Goal: Information Seeking & Learning: Learn about a topic

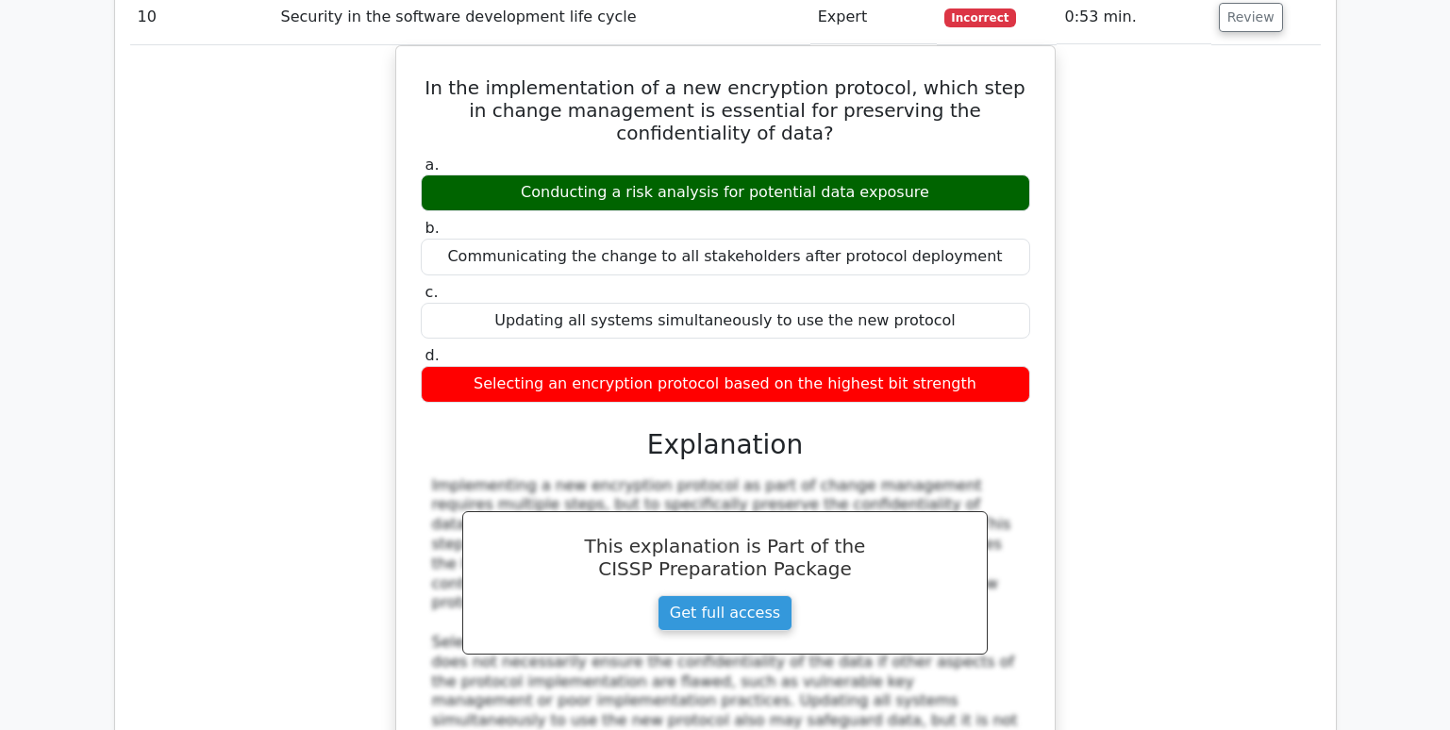
scroll to position [10747, 0]
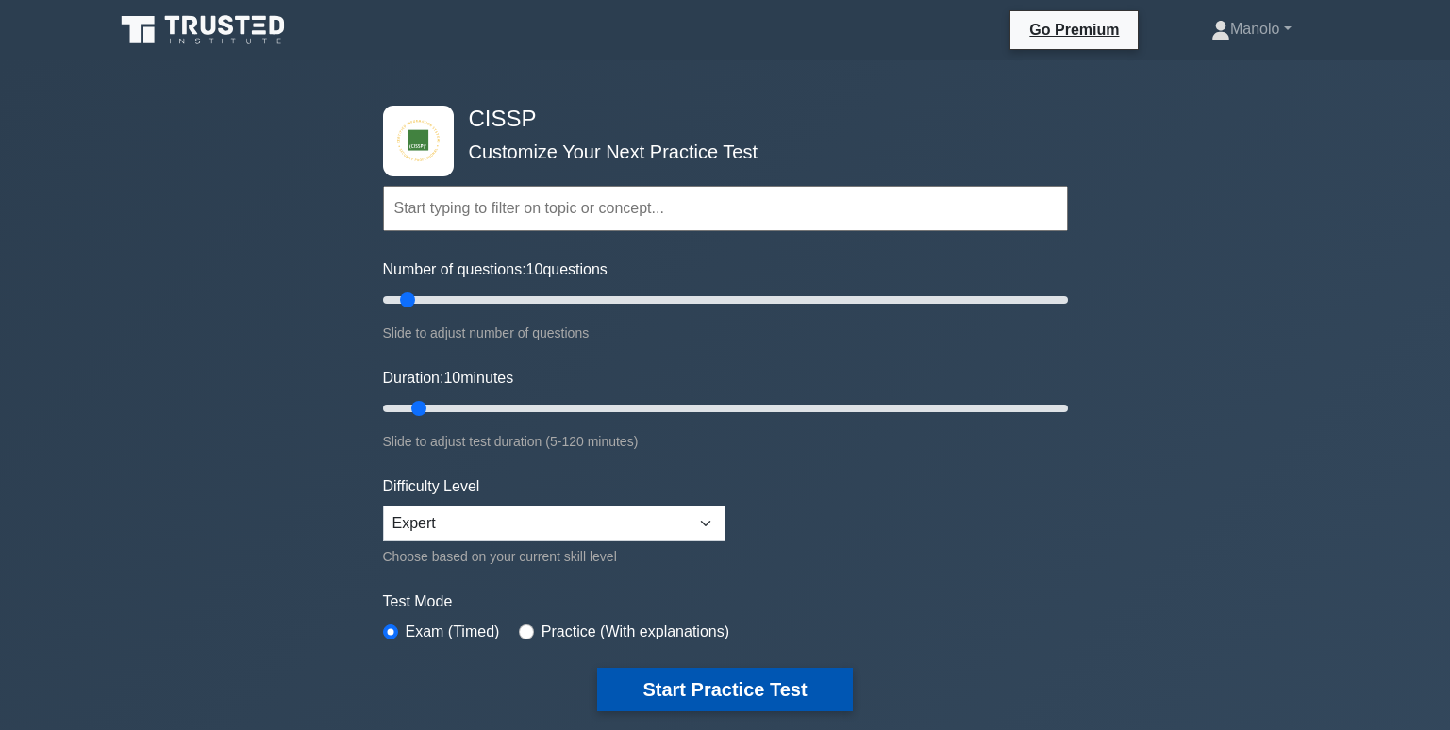
click at [767, 675] on button "Start Practice Test" at bounding box center [724, 689] width 255 height 43
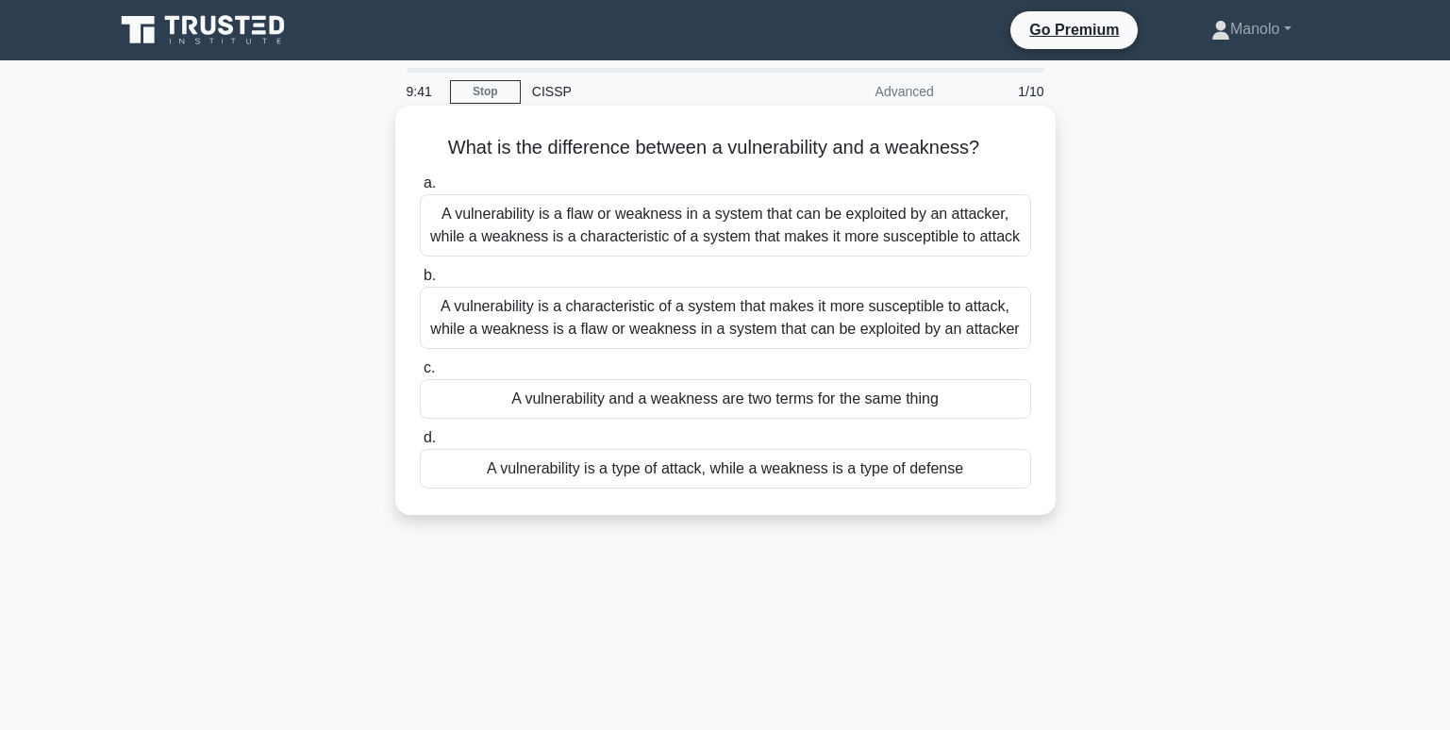
click at [907, 223] on div "A vulnerability is a flaw or weakness in a system that can be exploited by an a…" at bounding box center [725, 225] width 611 height 62
click at [420, 190] on input "a. A vulnerability is a flaw or weakness in a system that can be exploited by a…" at bounding box center [420, 183] width 0 height 12
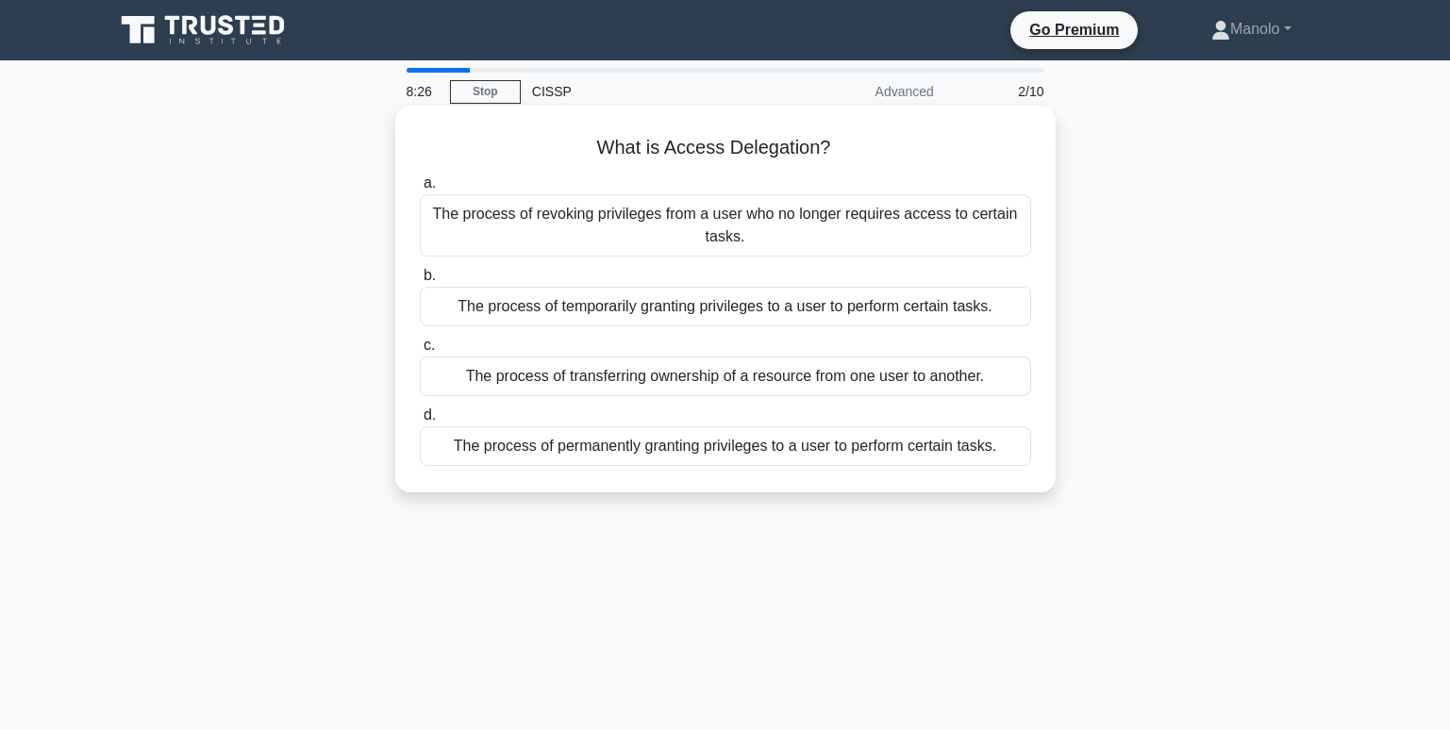
click at [838, 378] on div "The process of transferring ownership of a resource from one user to another." at bounding box center [725, 377] width 611 height 40
click at [420, 352] on input "c. The process of transferring ownership of a resource from one user to another." at bounding box center [420, 346] width 0 height 12
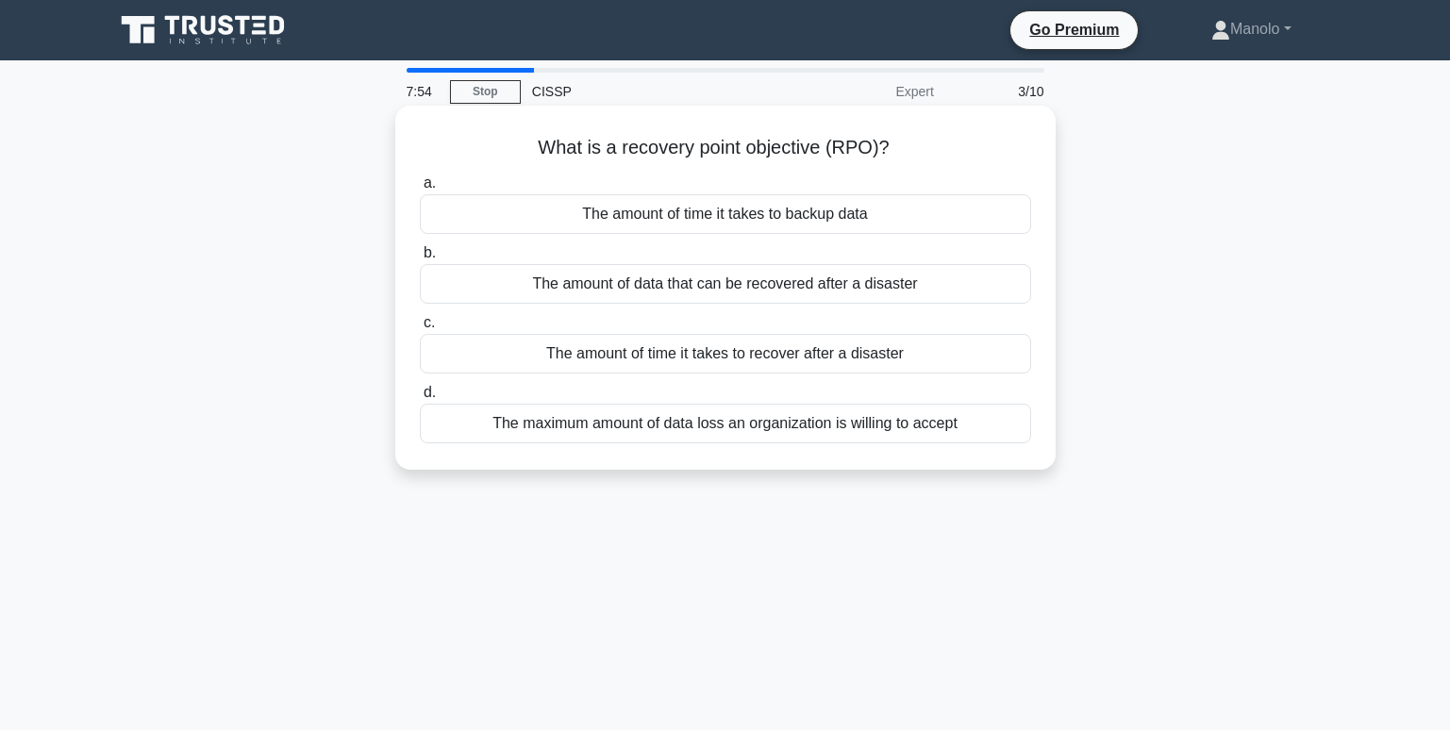
click at [926, 356] on div "The amount of time it takes to recover after a disaster" at bounding box center [725, 354] width 611 height 40
click at [420, 329] on input "c. The amount of time it takes to recover after a disaster" at bounding box center [420, 323] width 0 height 12
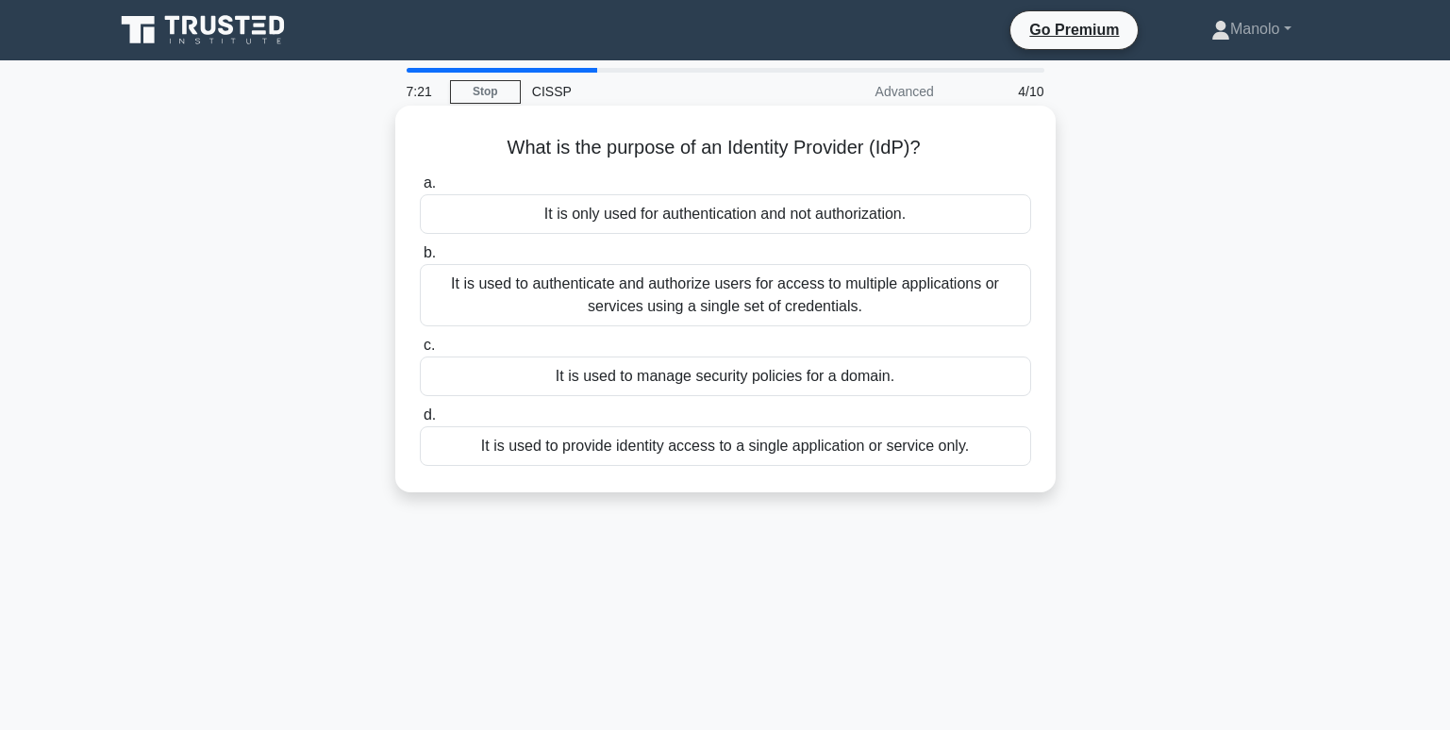
click at [947, 287] on div "It is used to authenticate and authorize users for access to multiple applicati…" at bounding box center [725, 295] width 611 height 62
click at [420, 259] on input "b. It is used to authenticate and authorize users for access to multiple applic…" at bounding box center [420, 253] width 0 height 12
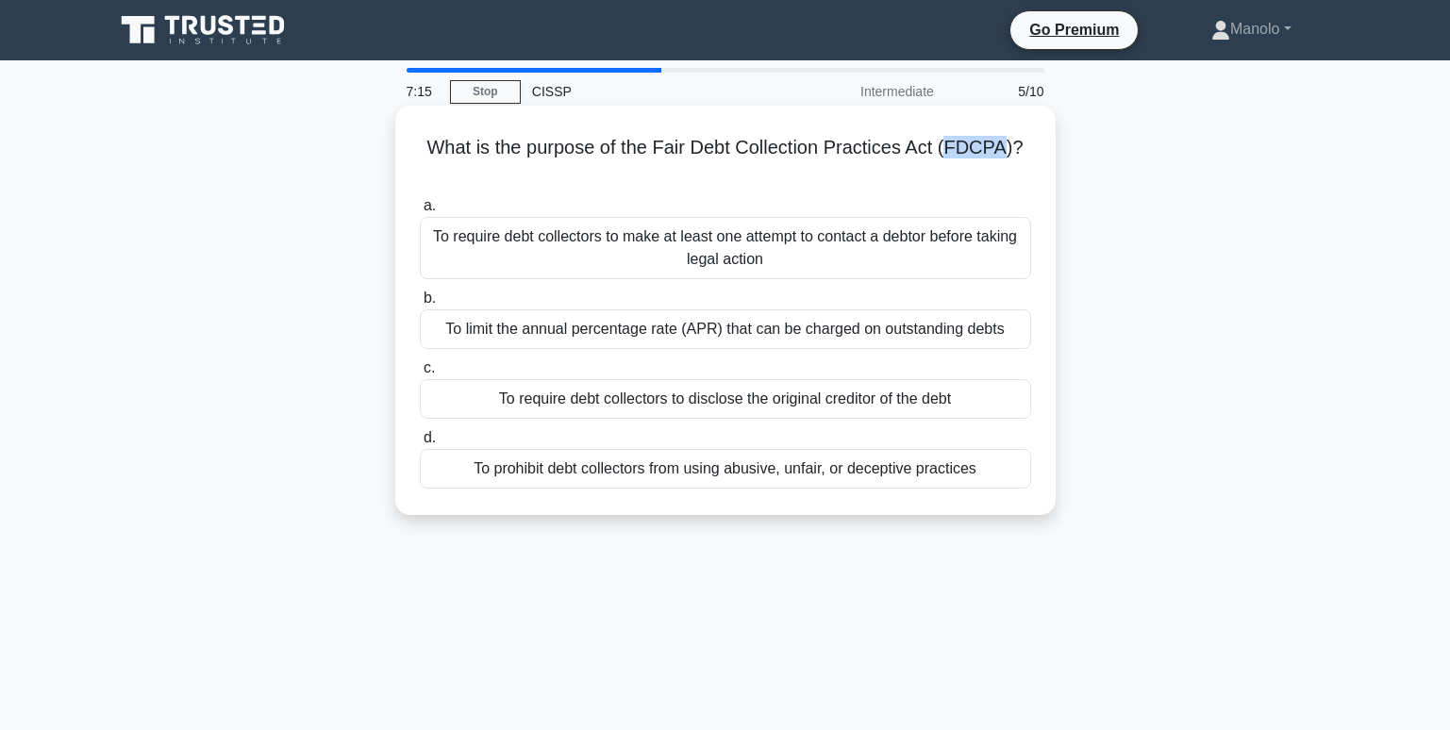
drag, startPoint x: 956, startPoint y: 151, endPoint x: 1012, endPoint y: 142, distance: 57.2
click at [1012, 142] on h5 "What is the purpose of the Fair Debt Collection Practices Act (FDCPA)? .spinner…" at bounding box center [725, 159] width 615 height 47
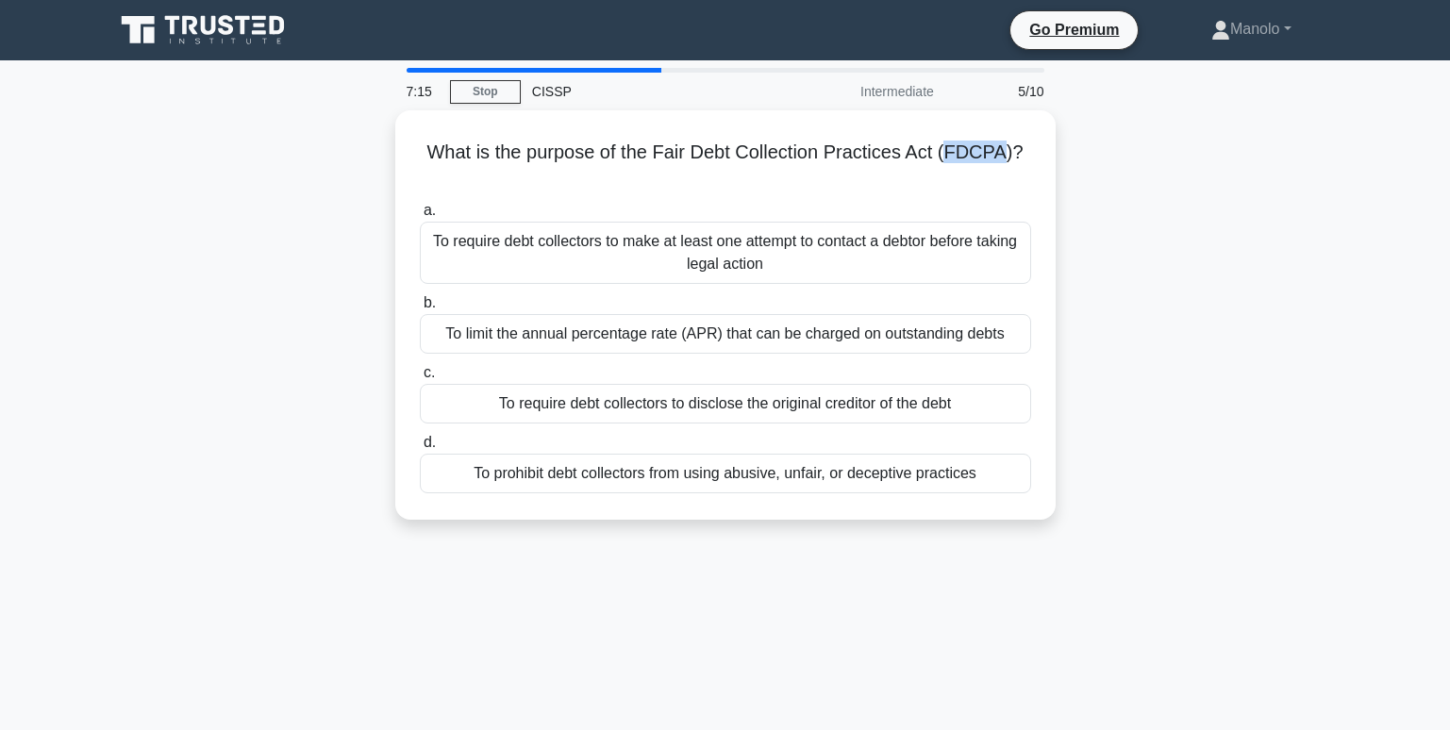
copy h5 "FDCPA"
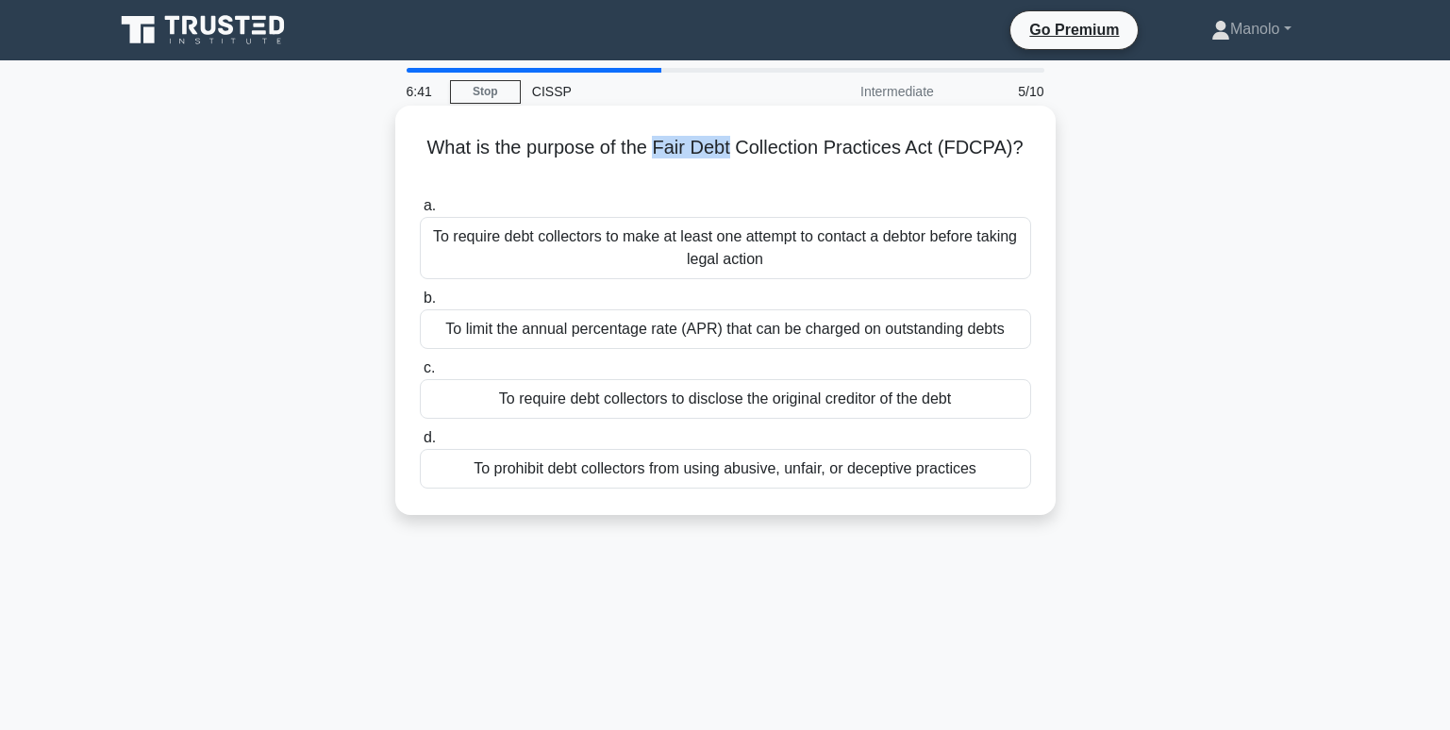
drag, startPoint x: 659, startPoint y: 150, endPoint x: 735, endPoint y: 155, distance: 76.6
click at [735, 155] on h5 "What is the purpose of the Fair Debt Collection Practices Act (FDCPA)? .spinner…" at bounding box center [725, 159] width 615 height 47
copy h5 "Fair Debt"
click at [945, 240] on div "To require debt collectors to make at least one attempt to contact a debtor bef…" at bounding box center [725, 248] width 611 height 62
click at [420, 212] on input "a. To require debt collectors to make at least one attempt to contact a debtor …" at bounding box center [420, 206] width 0 height 12
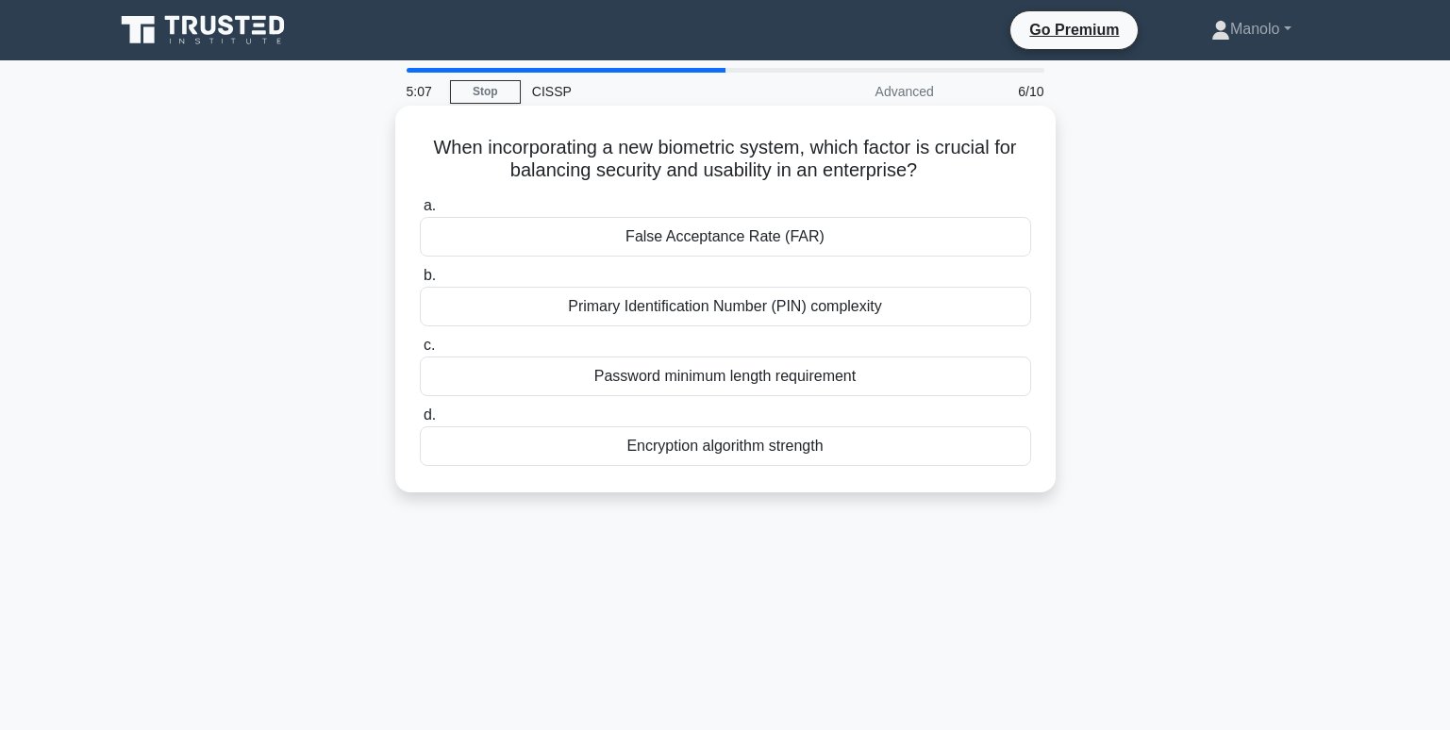
click at [886, 239] on div "False Acceptance Rate (FAR)" at bounding box center [725, 237] width 611 height 40
click at [420, 212] on input "a. False Acceptance Rate (FAR)" at bounding box center [420, 206] width 0 height 12
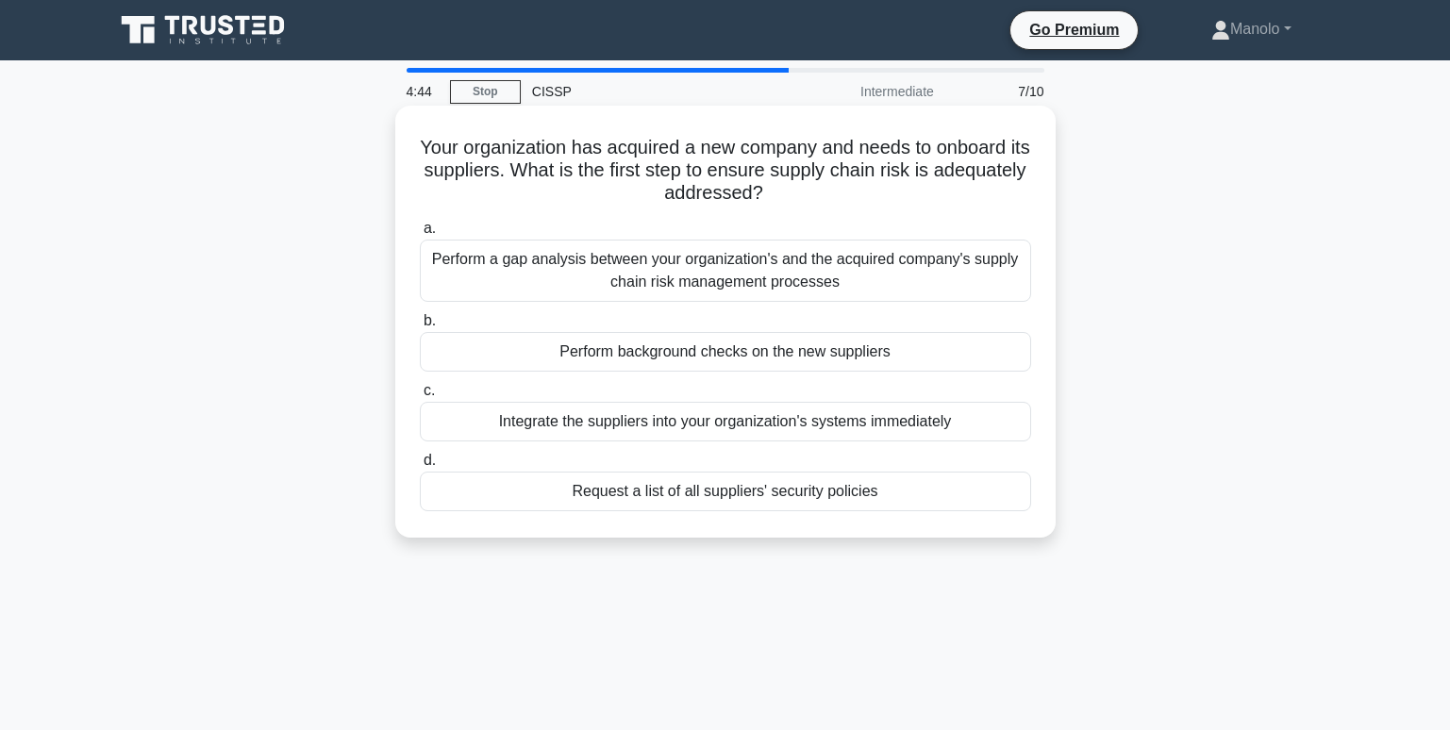
click at [782, 256] on div "Perform a gap analysis between your organization's and the acquired company's s…" at bounding box center [725, 271] width 611 height 62
click at [420, 235] on input "a. Perform a gap analysis between your organization's and the acquired company'…" at bounding box center [420, 229] width 0 height 12
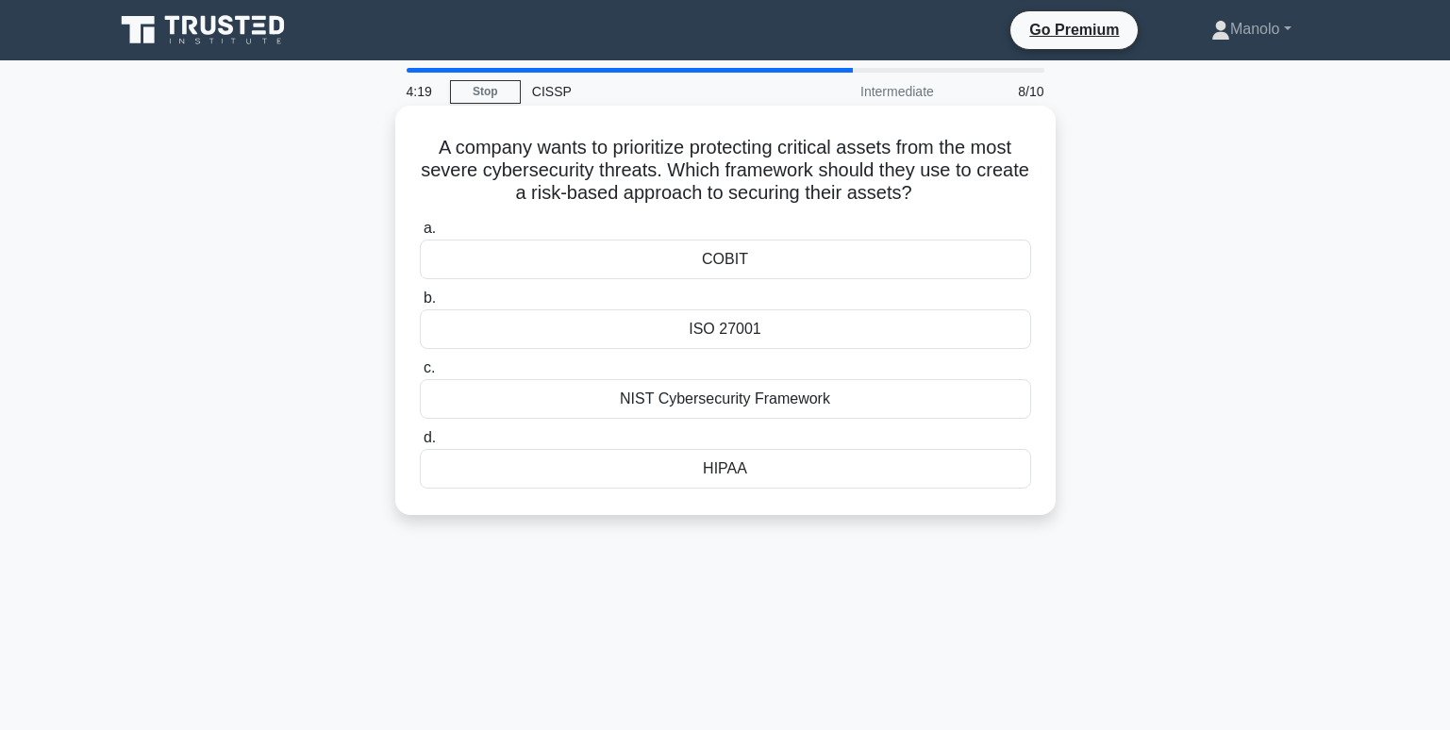
click at [817, 403] on div "NIST Cybersecurity Framework" at bounding box center [725, 399] width 611 height 40
click at [420, 375] on input "c. NIST Cybersecurity Framework" at bounding box center [420, 368] width 0 height 12
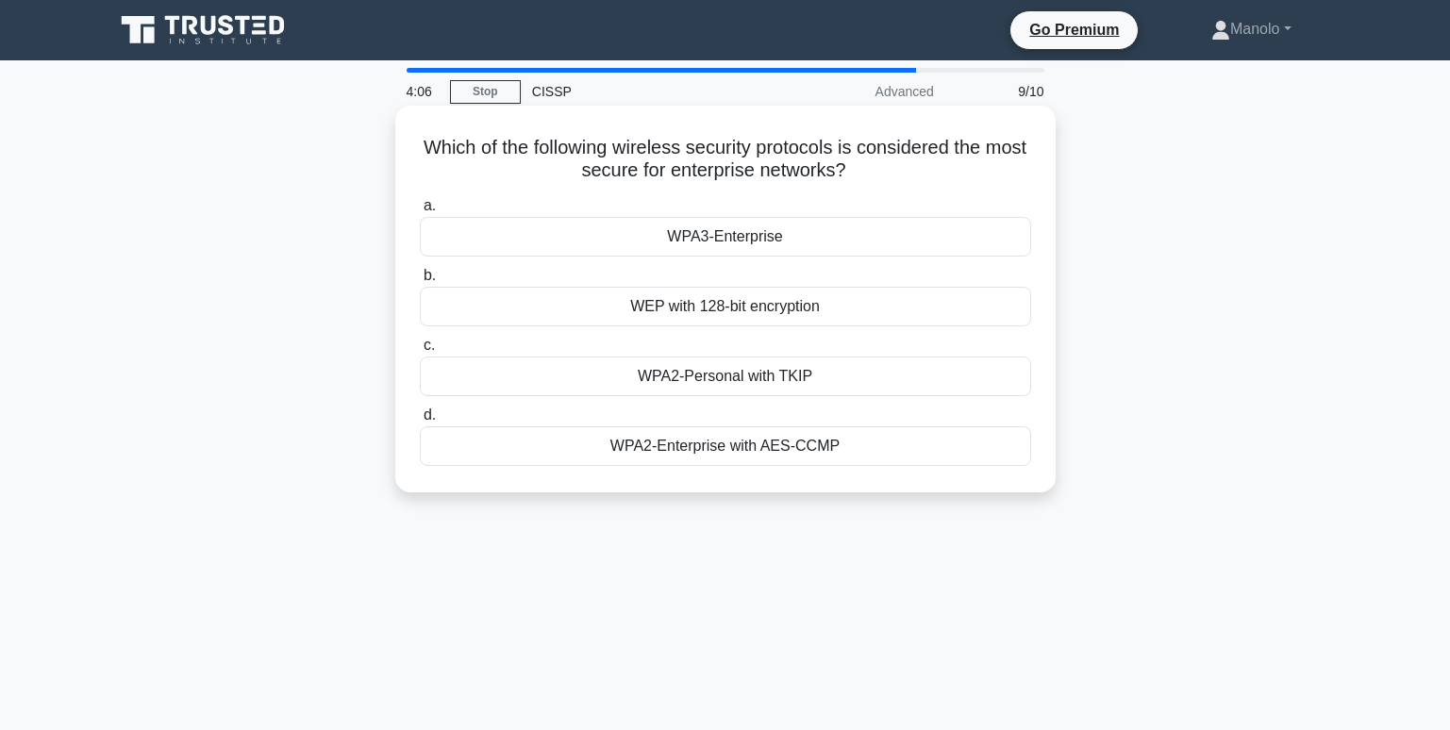
click at [850, 234] on div "WPA3-Enterprise" at bounding box center [725, 237] width 611 height 40
click at [420, 212] on input "a. WPA3-Enterprise" at bounding box center [420, 206] width 0 height 12
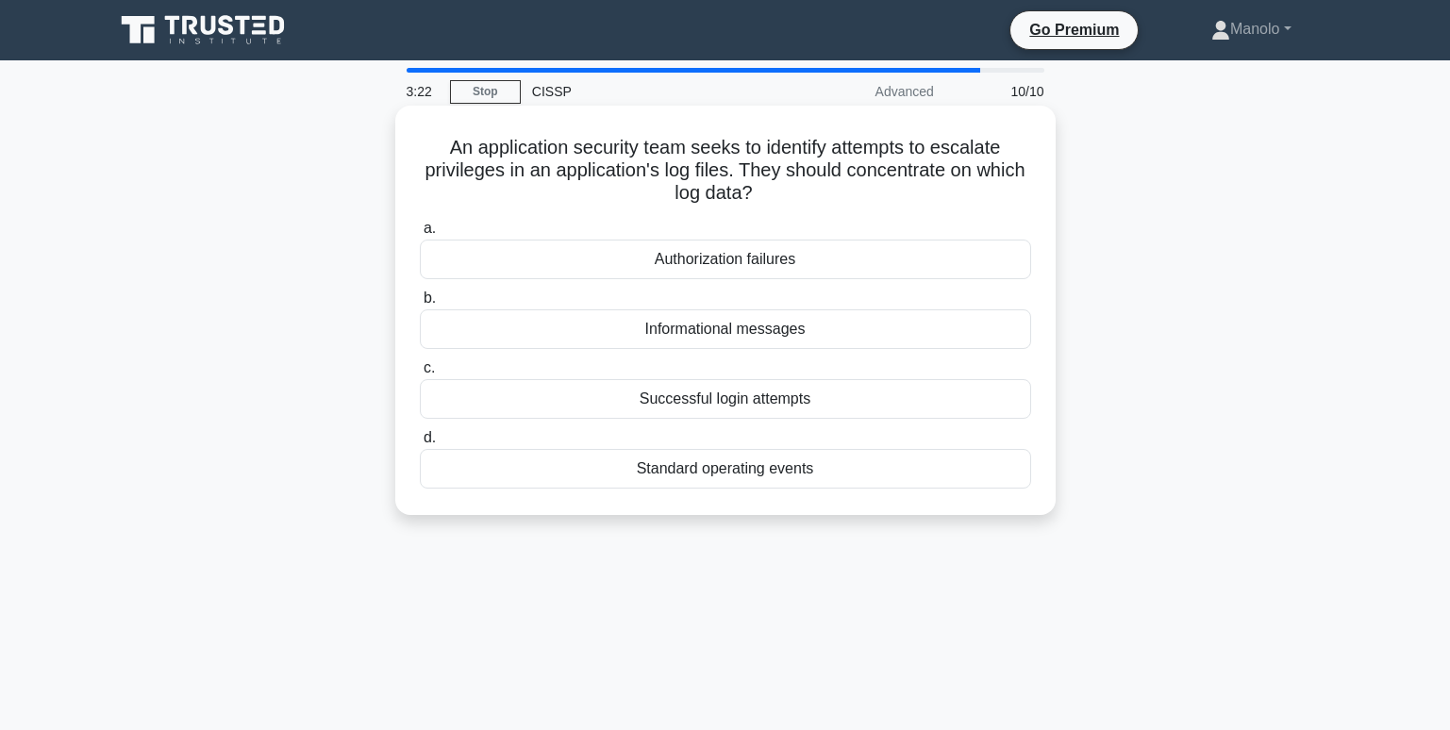
click at [809, 255] on div "Authorization failures" at bounding box center [725, 260] width 611 height 40
click at [420, 235] on input "a. Authorization failures" at bounding box center [420, 229] width 0 height 12
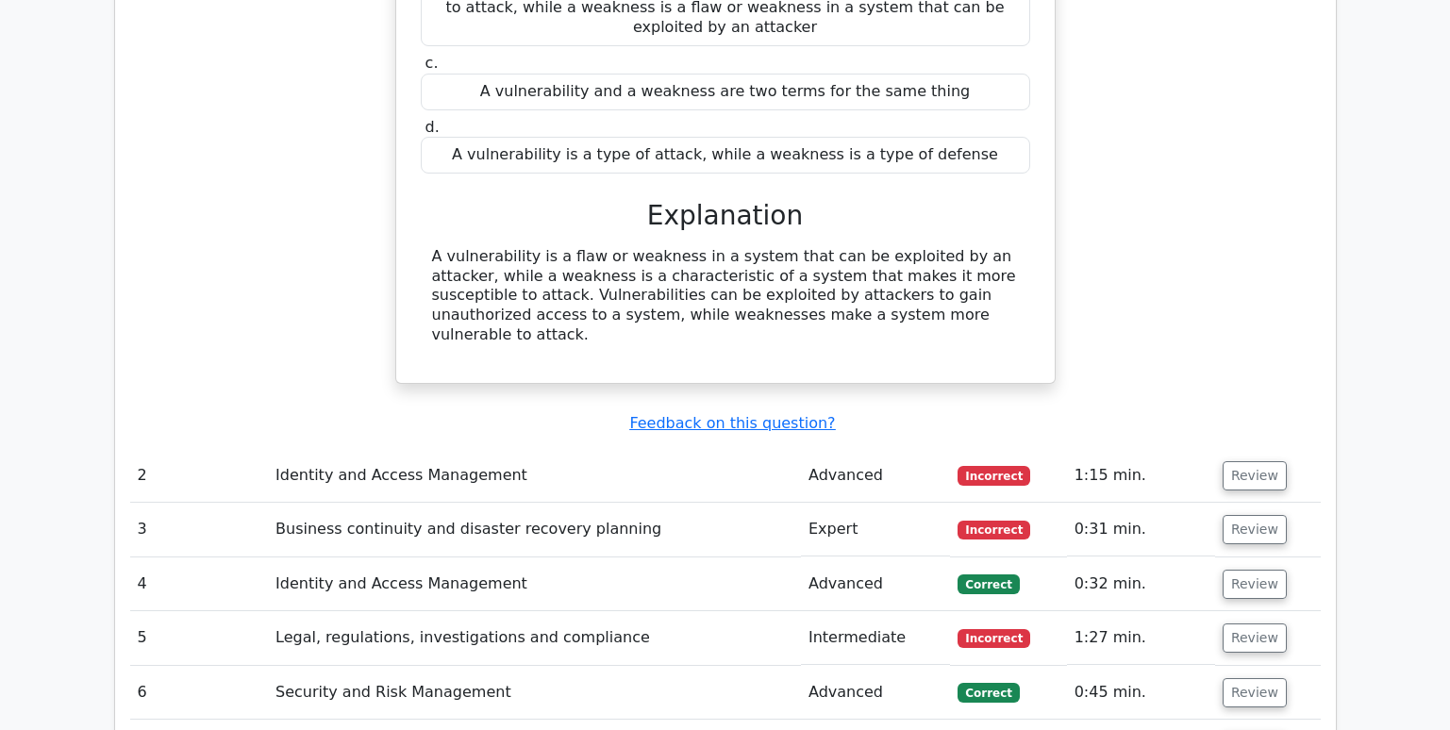
scroll to position [1981, 0]
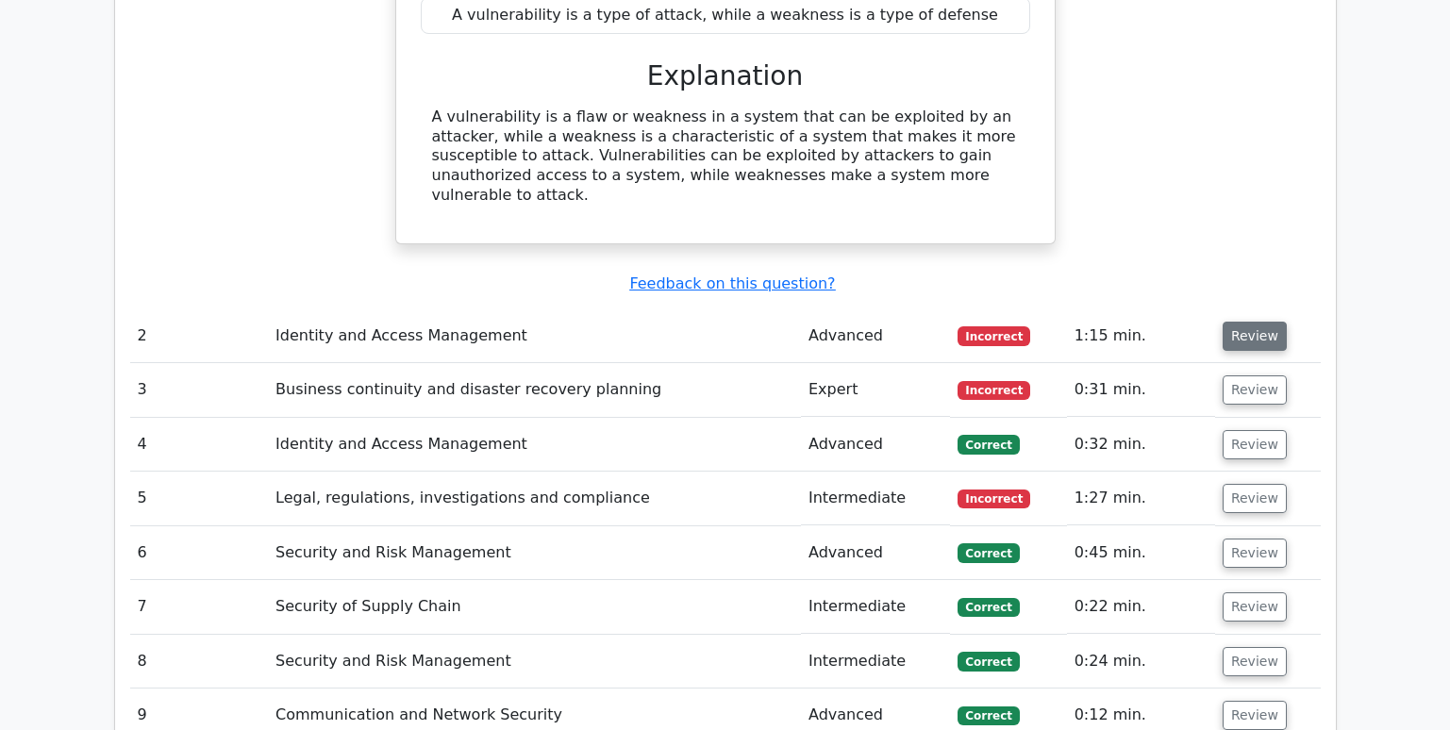
click at [1252, 322] on button "Review" at bounding box center [1255, 336] width 64 height 29
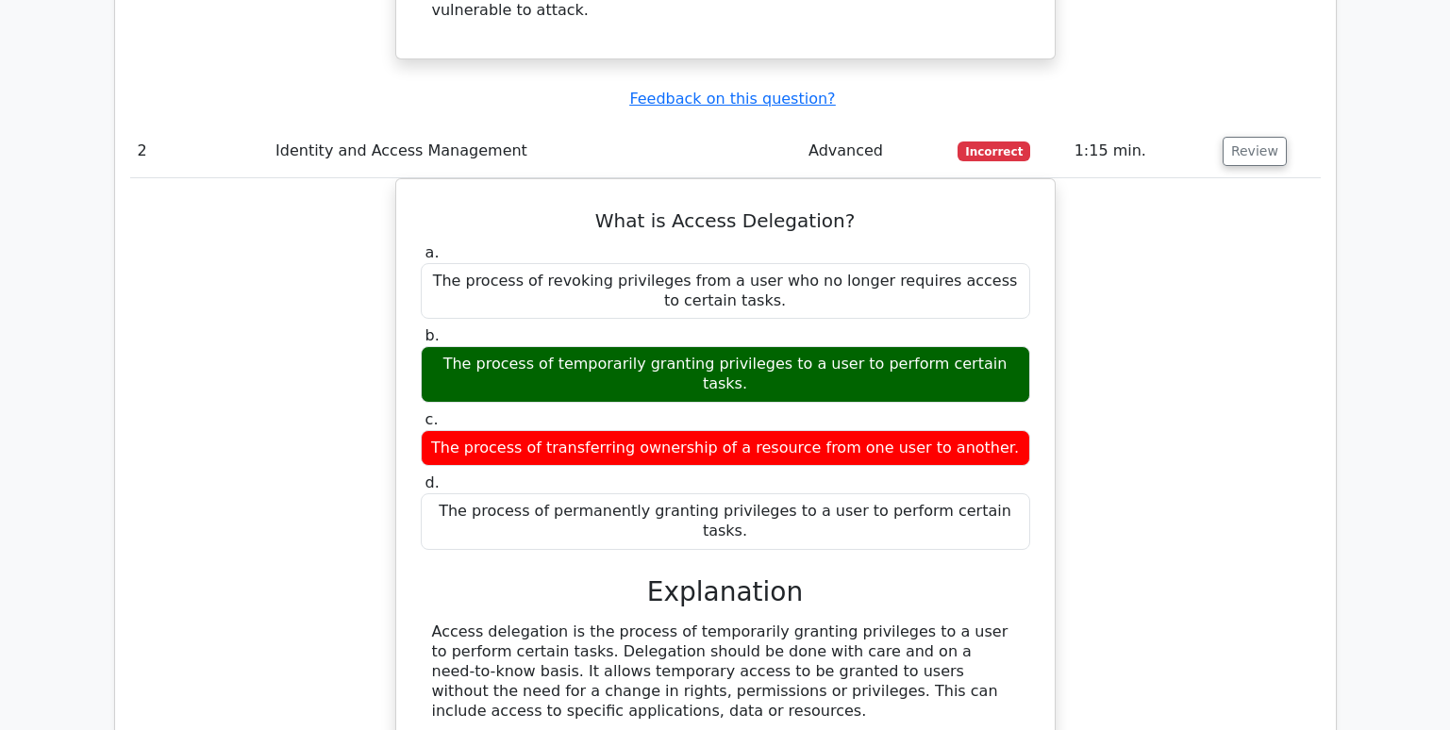
scroll to position [2170, 0]
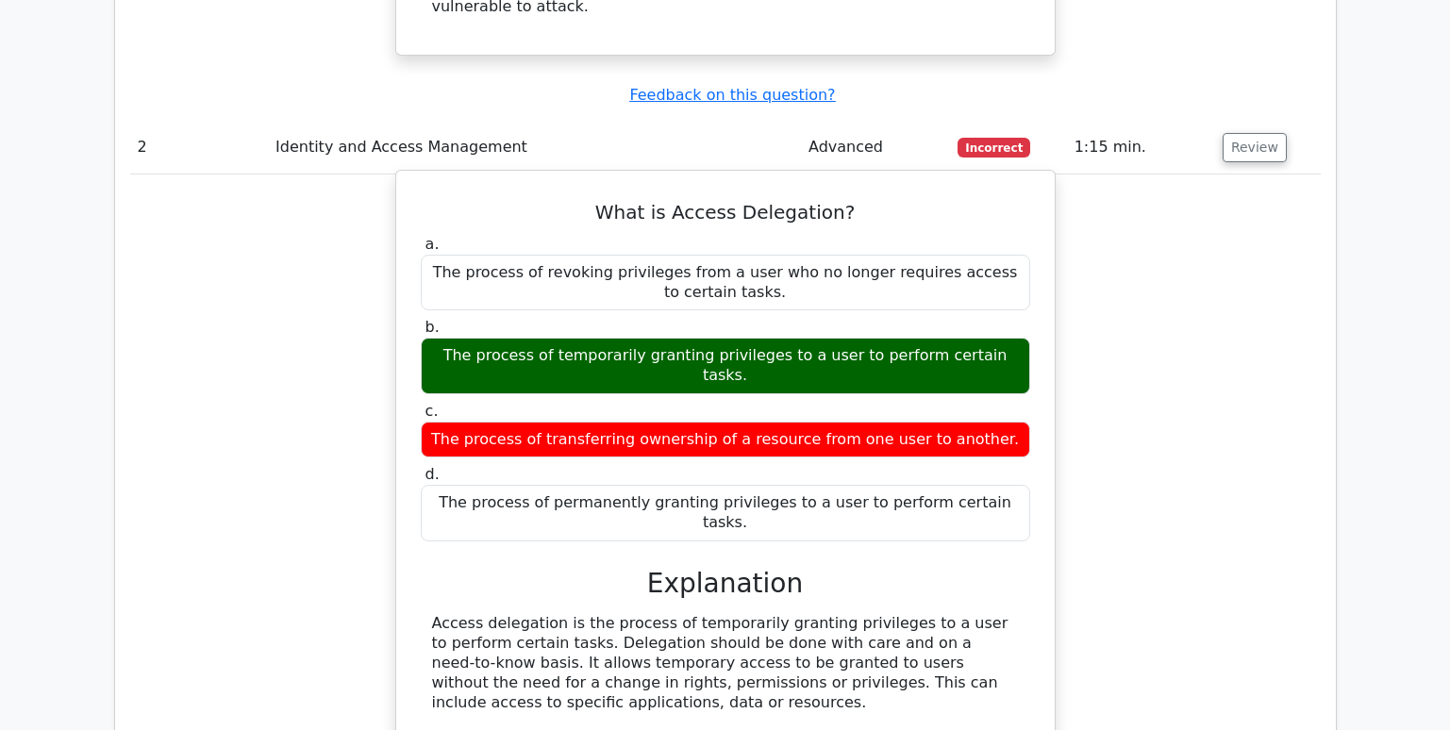
drag, startPoint x: 1007, startPoint y: 269, endPoint x: 443, endPoint y: 270, distance: 563.2
click at [443, 338] on div "The process of temporarily granting privileges to a user to perform certain tas…" at bounding box center [725, 366] width 609 height 57
copy div "The process of temporarily granting privileges to a user to perform certain tas…"
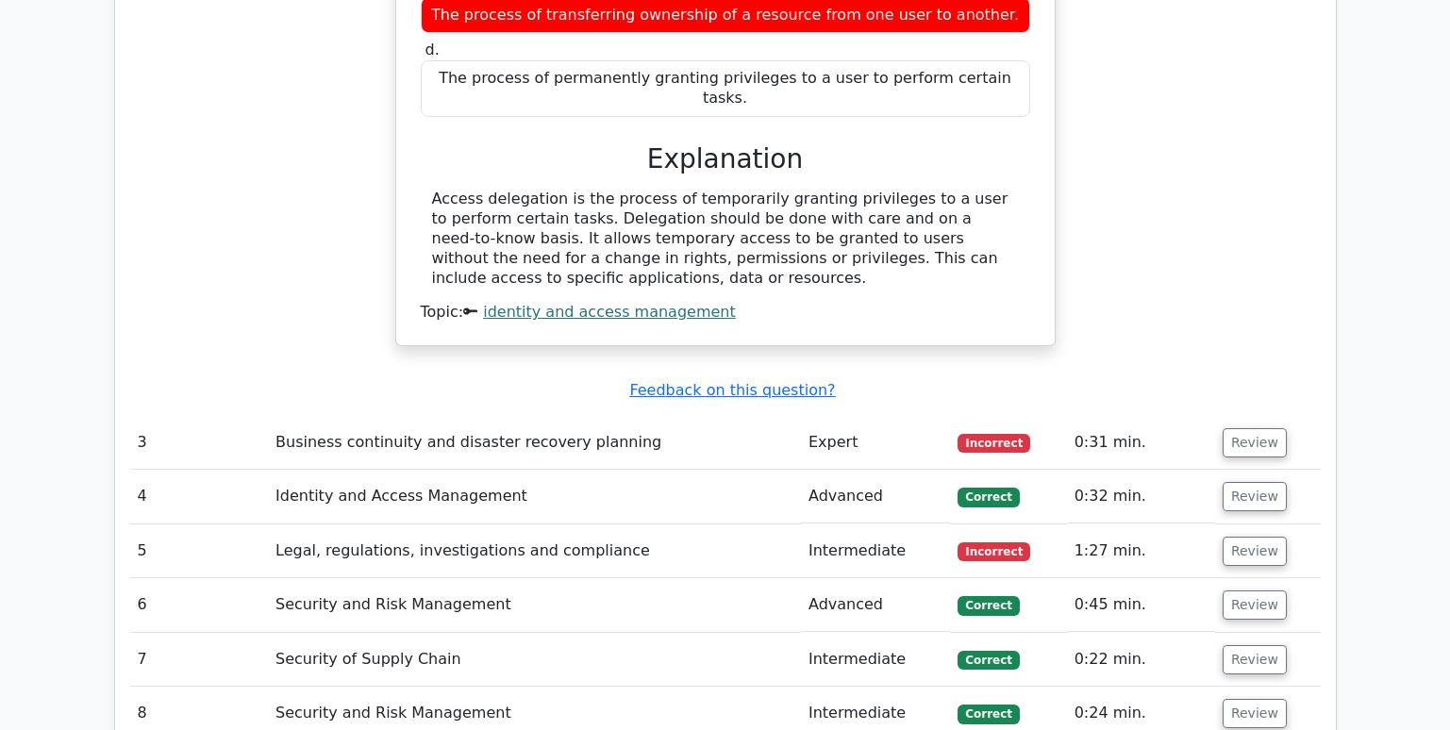
scroll to position [2642, 0]
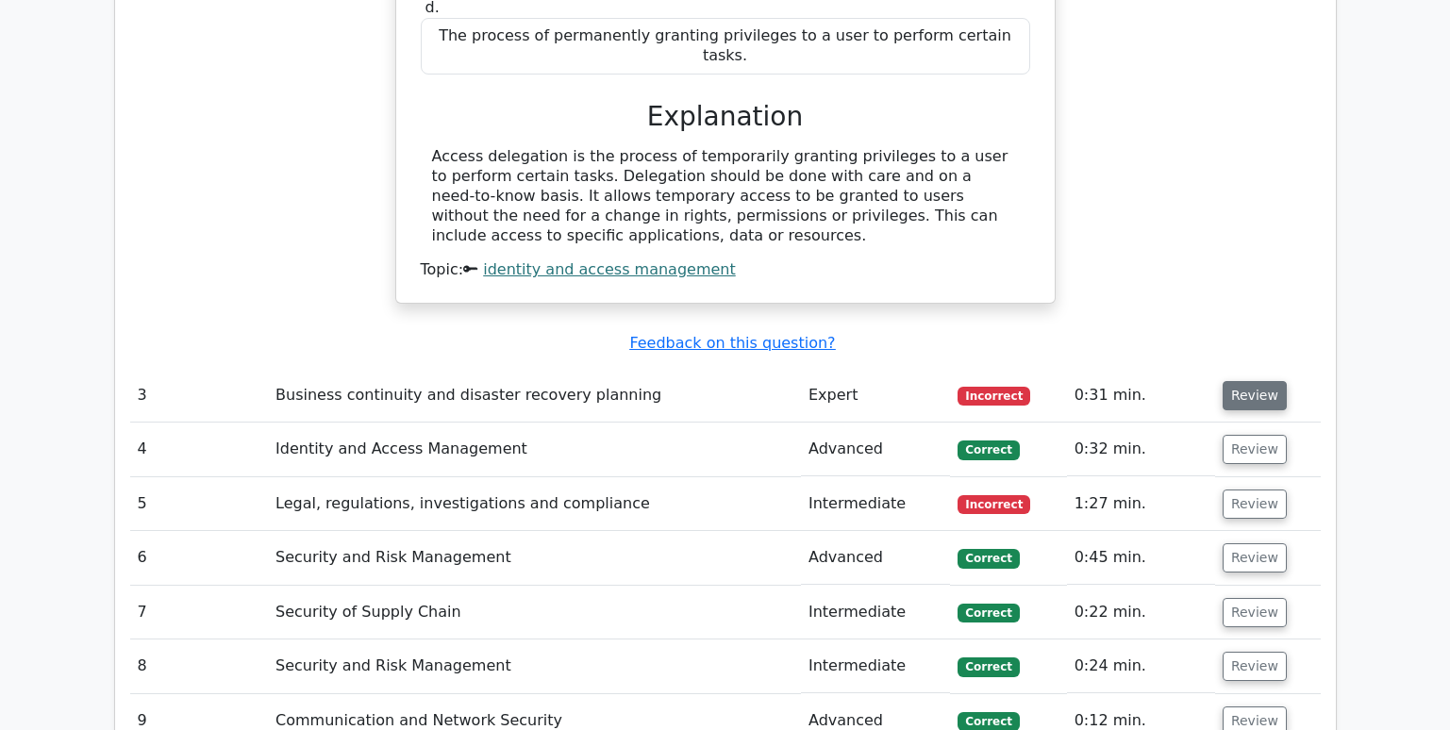
click at [1248, 381] on button "Review" at bounding box center [1255, 395] width 64 height 29
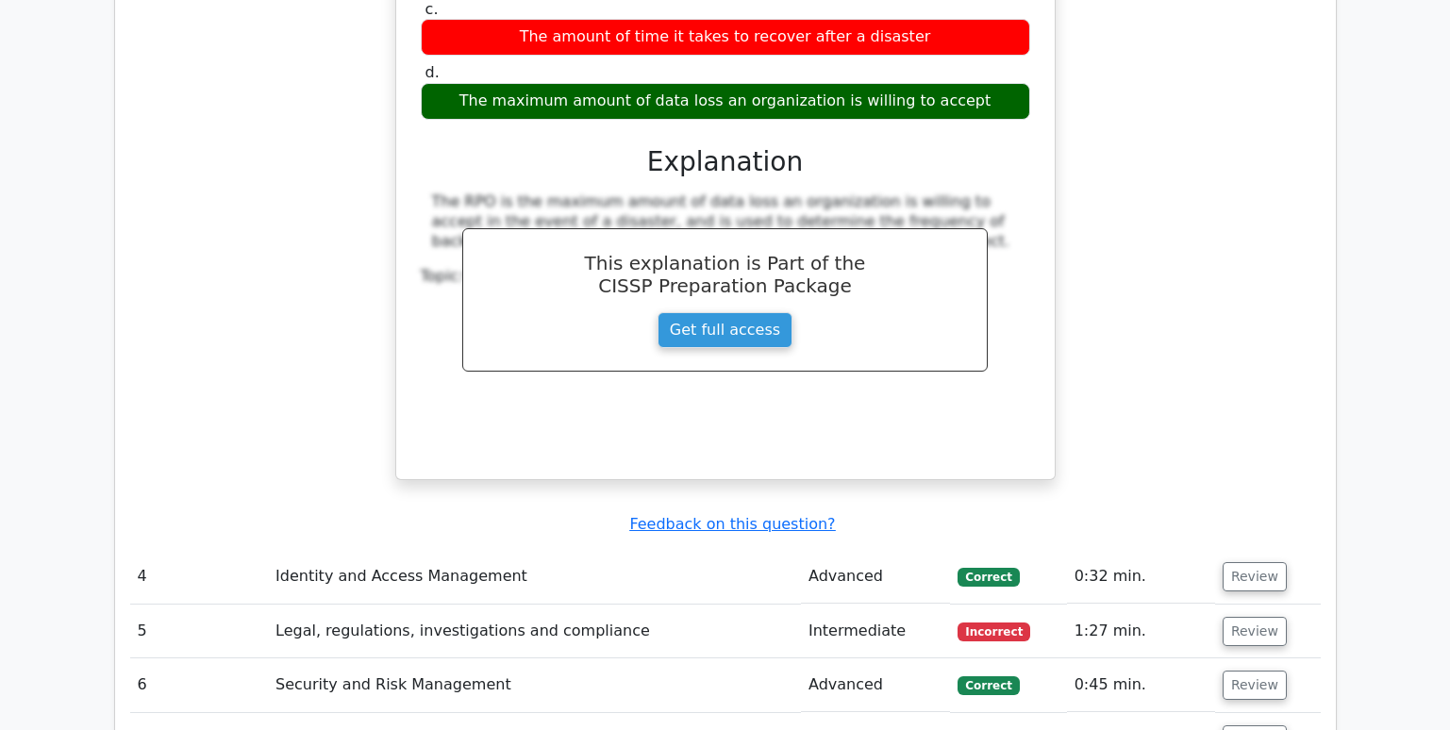
scroll to position [3396, 0]
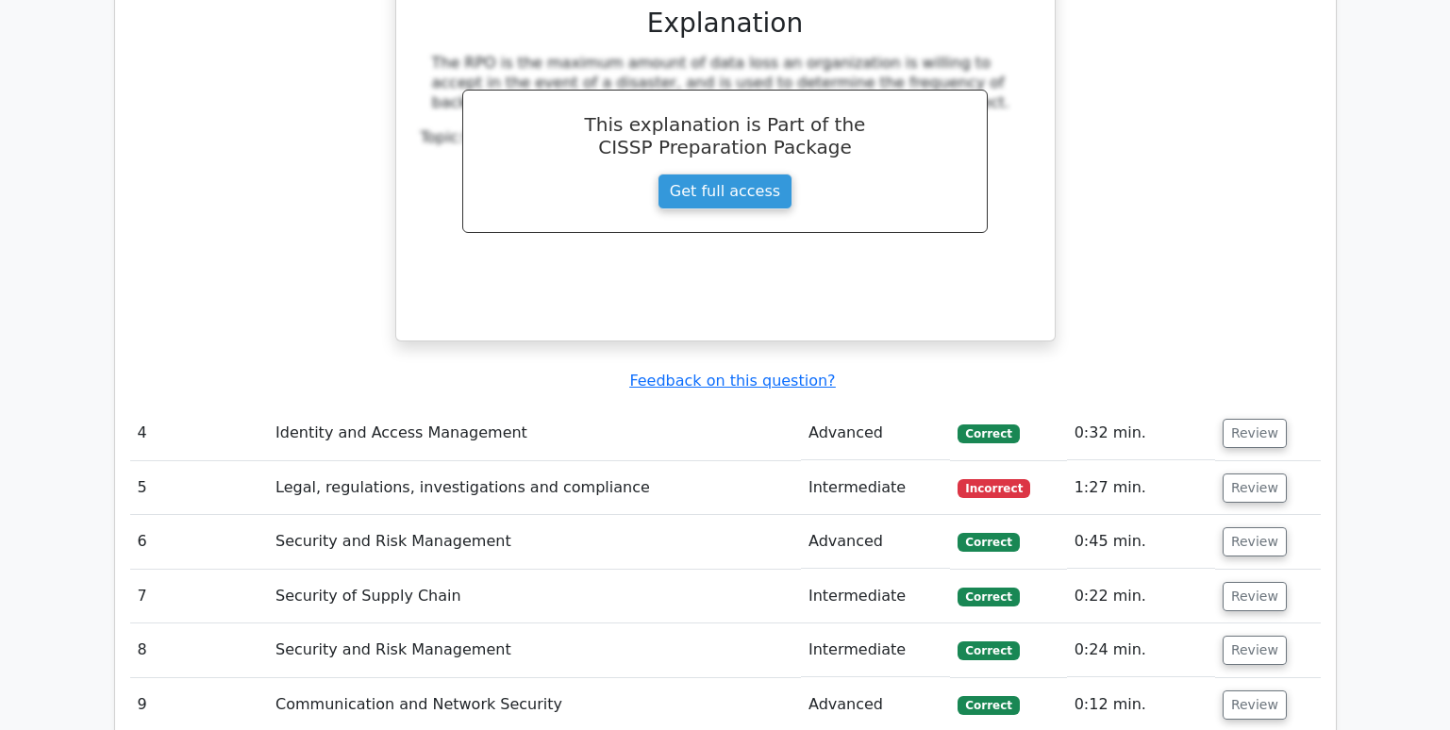
click at [1246, 407] on td "Review" at bounding box center [1268, 434] width 106 height 54
click at [1248, 419] on button "Review" at bounding box center [1255, 433] width 64 height 29
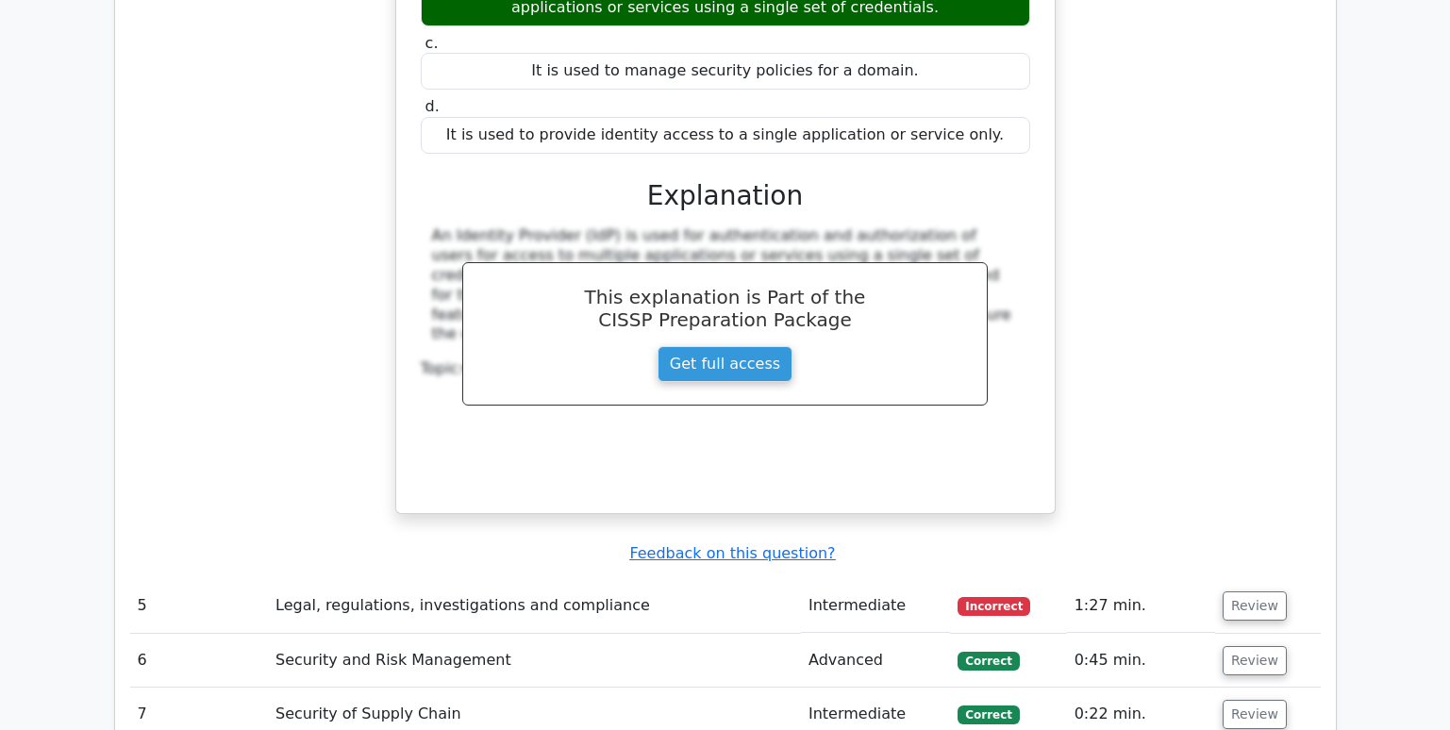
scroll to position [4057, 0]
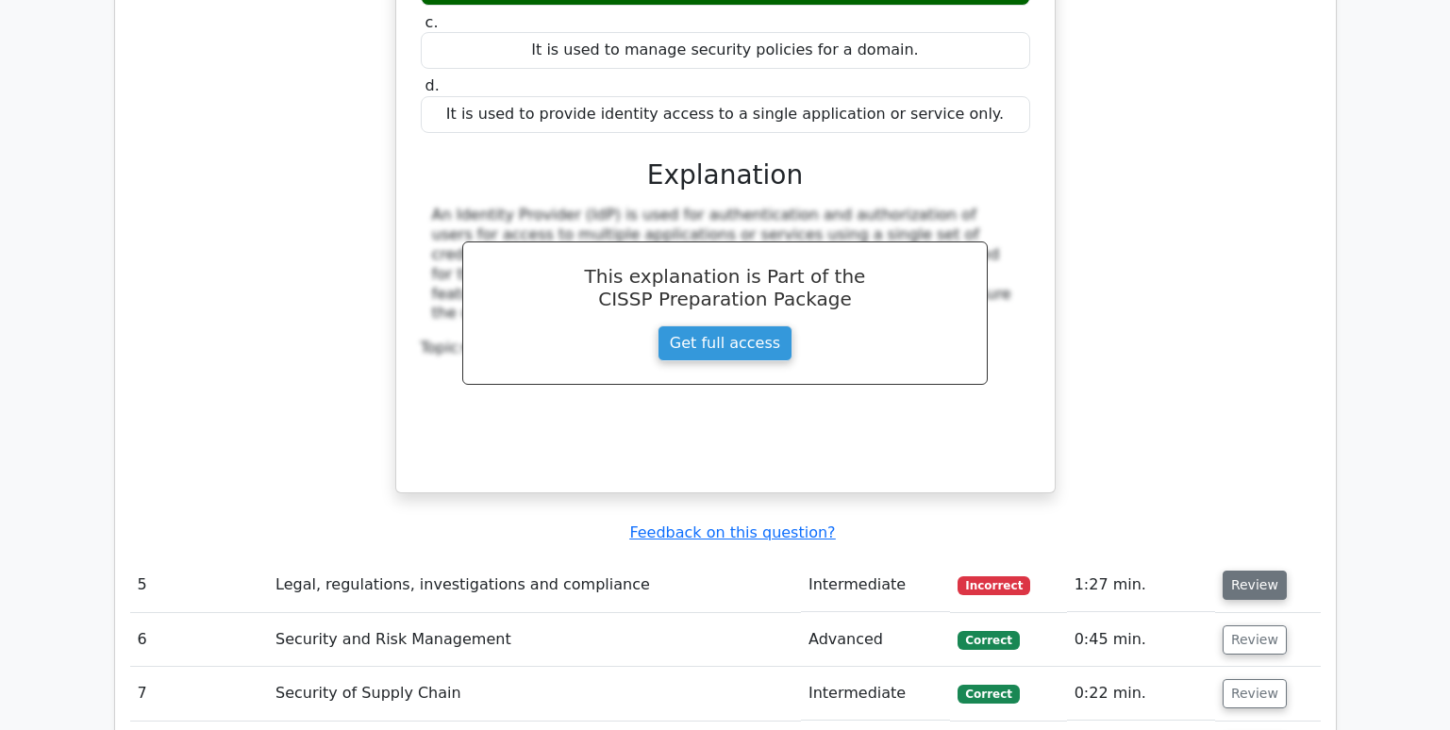
click at [1243, 571] on button "Review" at bounding box center [1255, 585] width 64 height 29
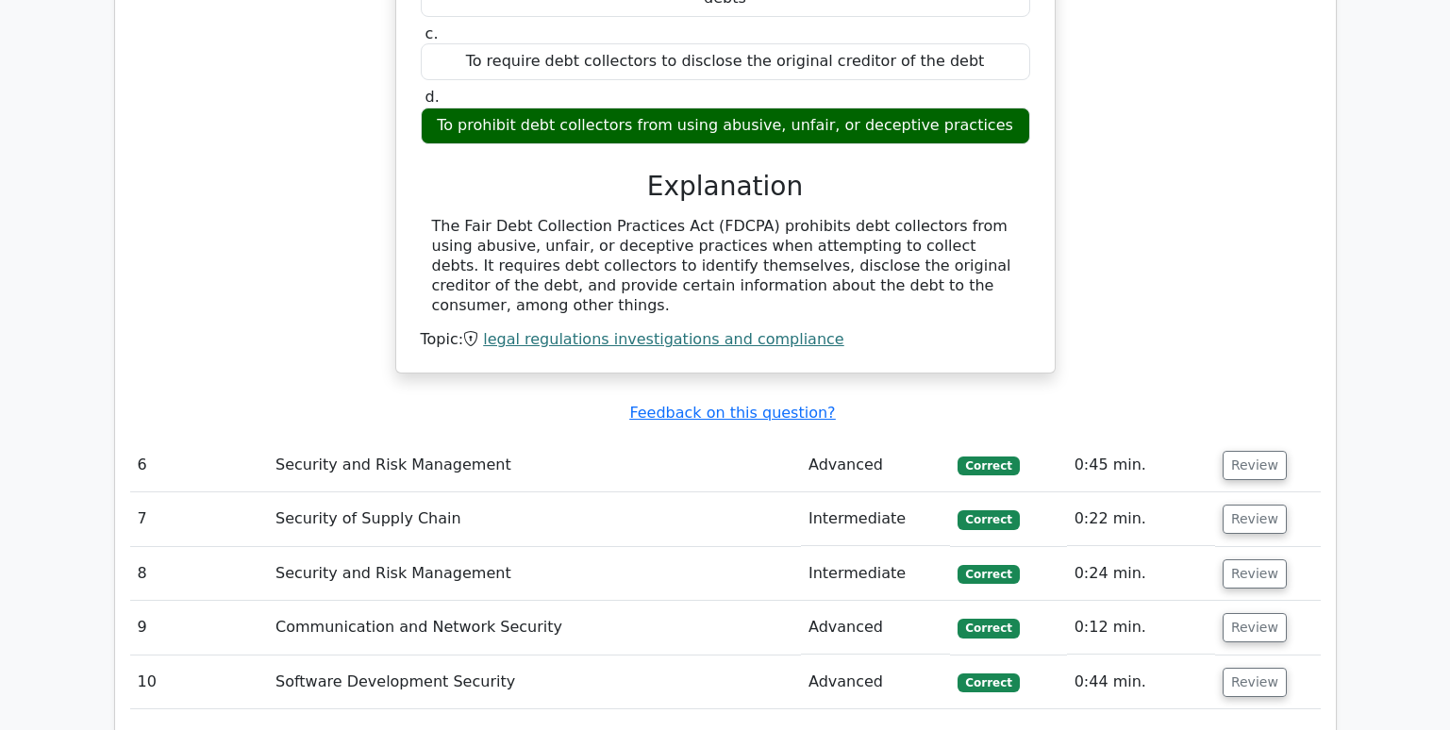
scroll to position [4906, 0]
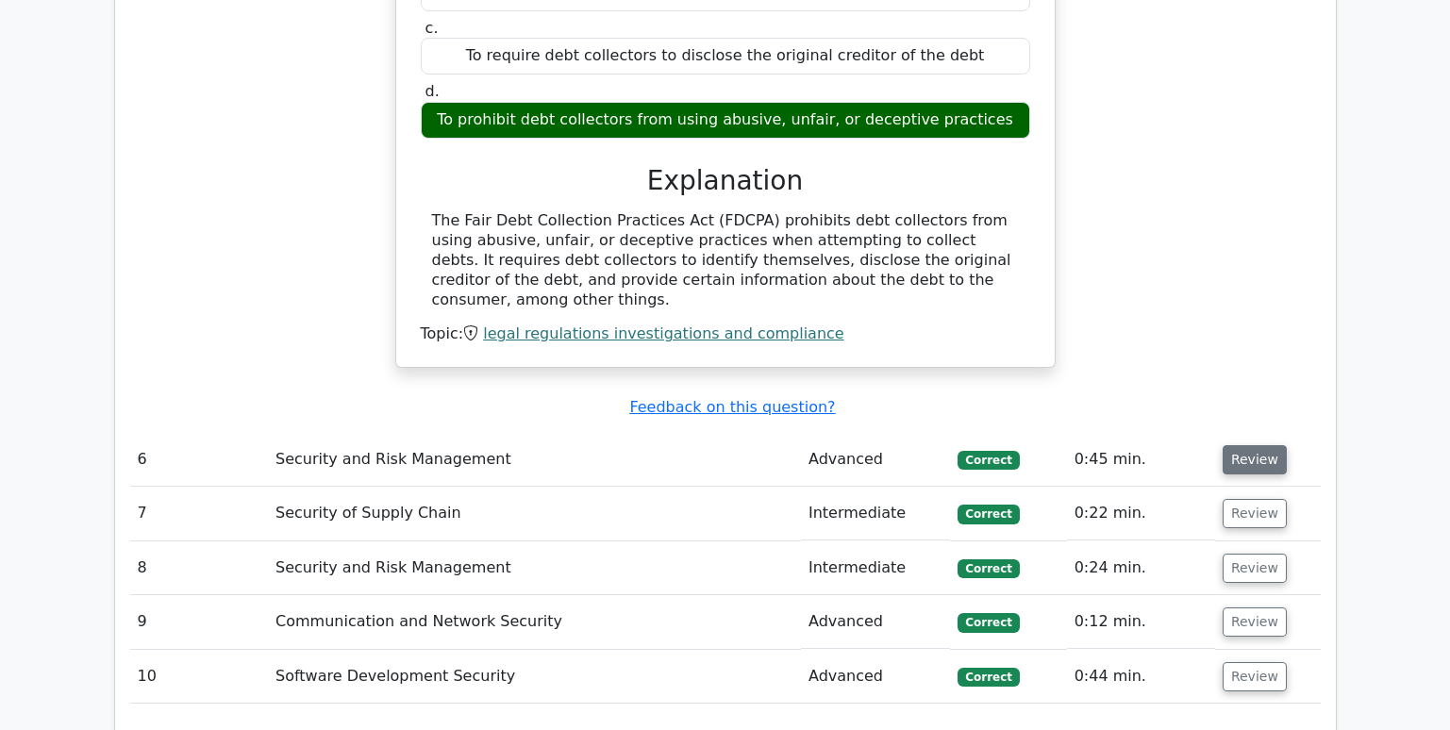
click at [1252, 445] on button "Review" at bounding box center [1255, 459] width 64 height 29
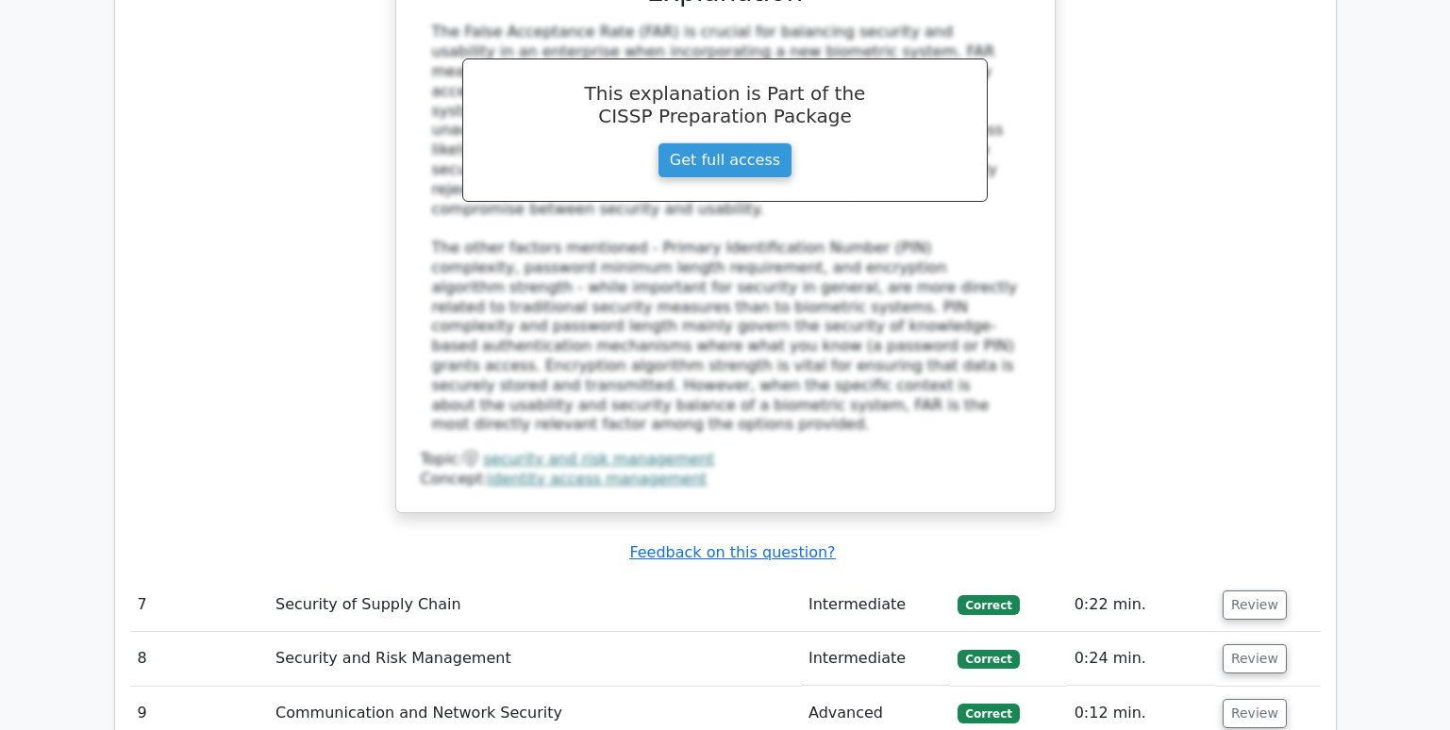
scroll to position [5849, 0]
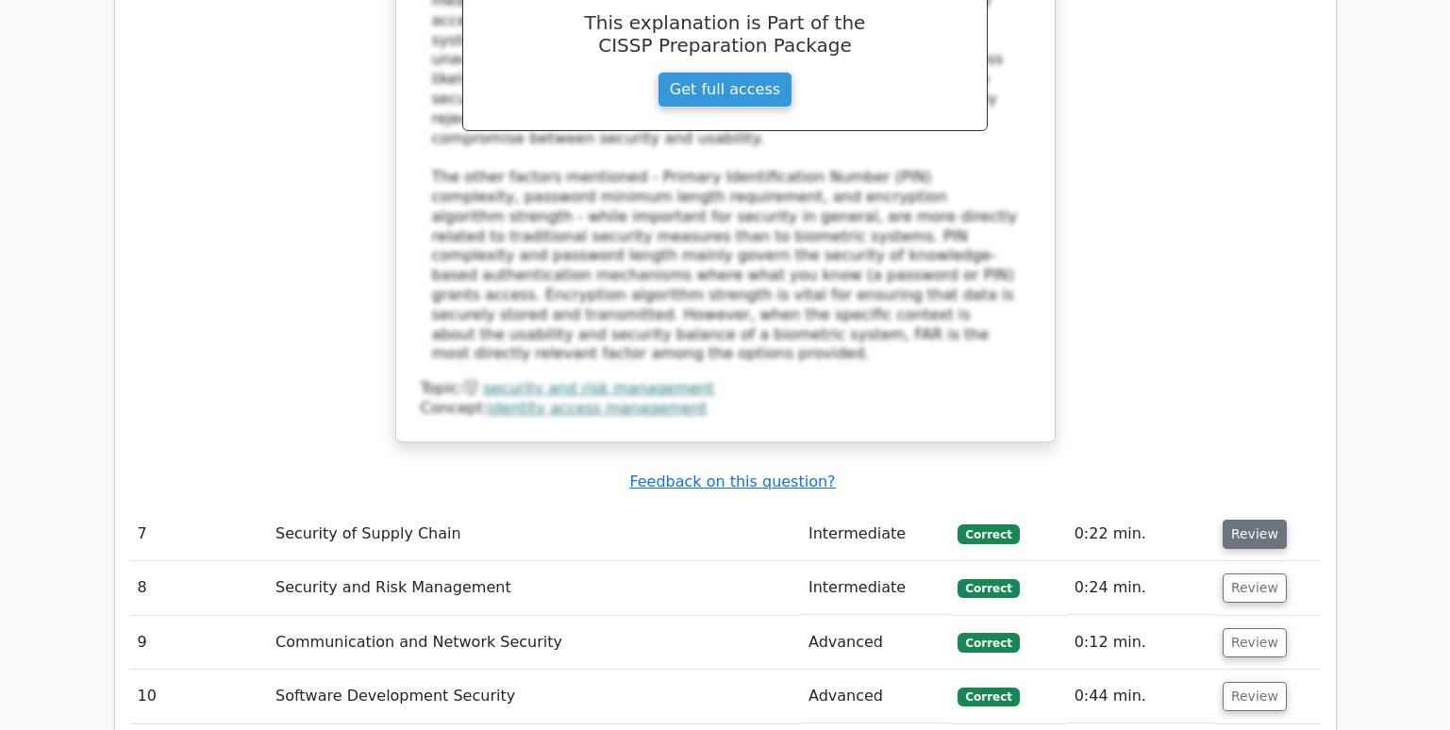
click at [1260, 520] on button "Review" at bounding box center [1255, 534] width 64 height 29
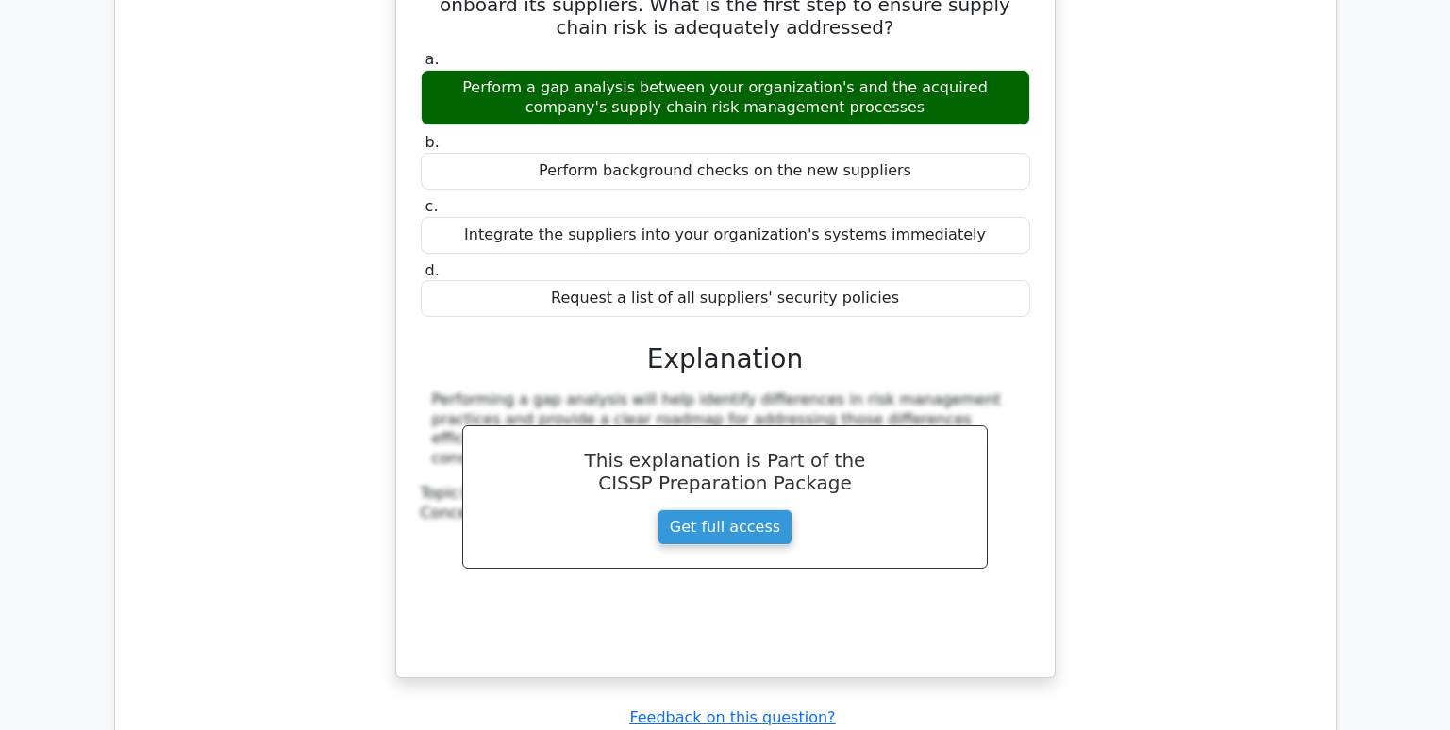
scroll to position [6510, 0]
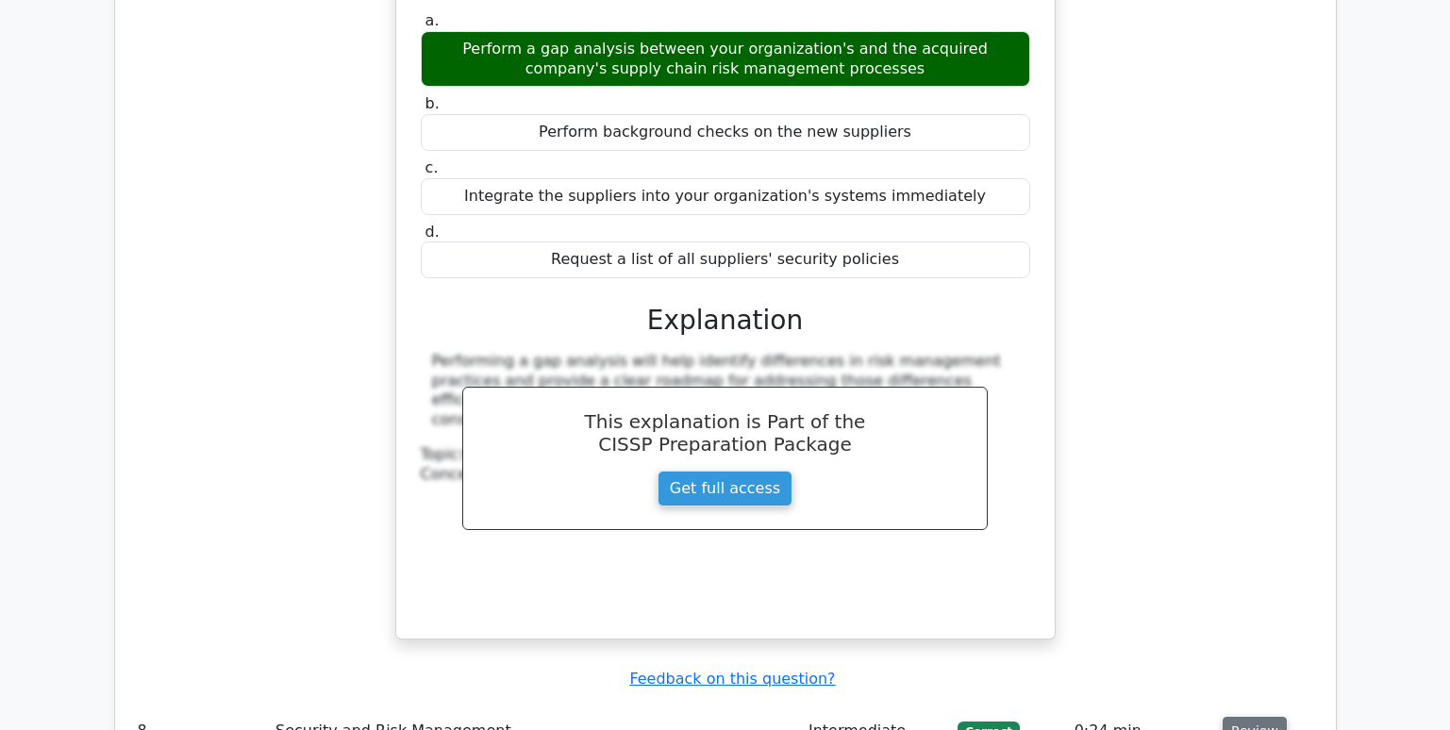
click at [1257, 717] on button "Review" at bounding box center [1255, 731] width 64 height 29
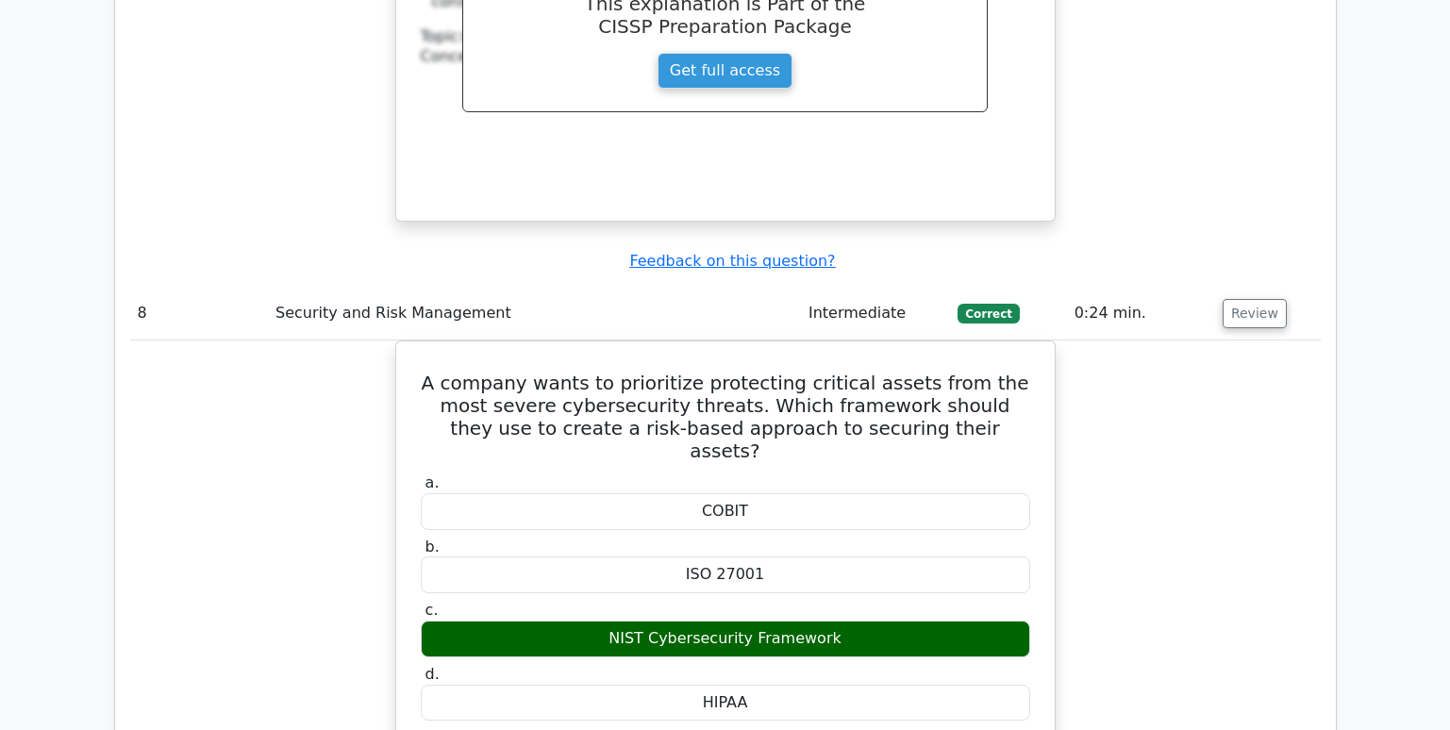
scroll to position [6981, 0]
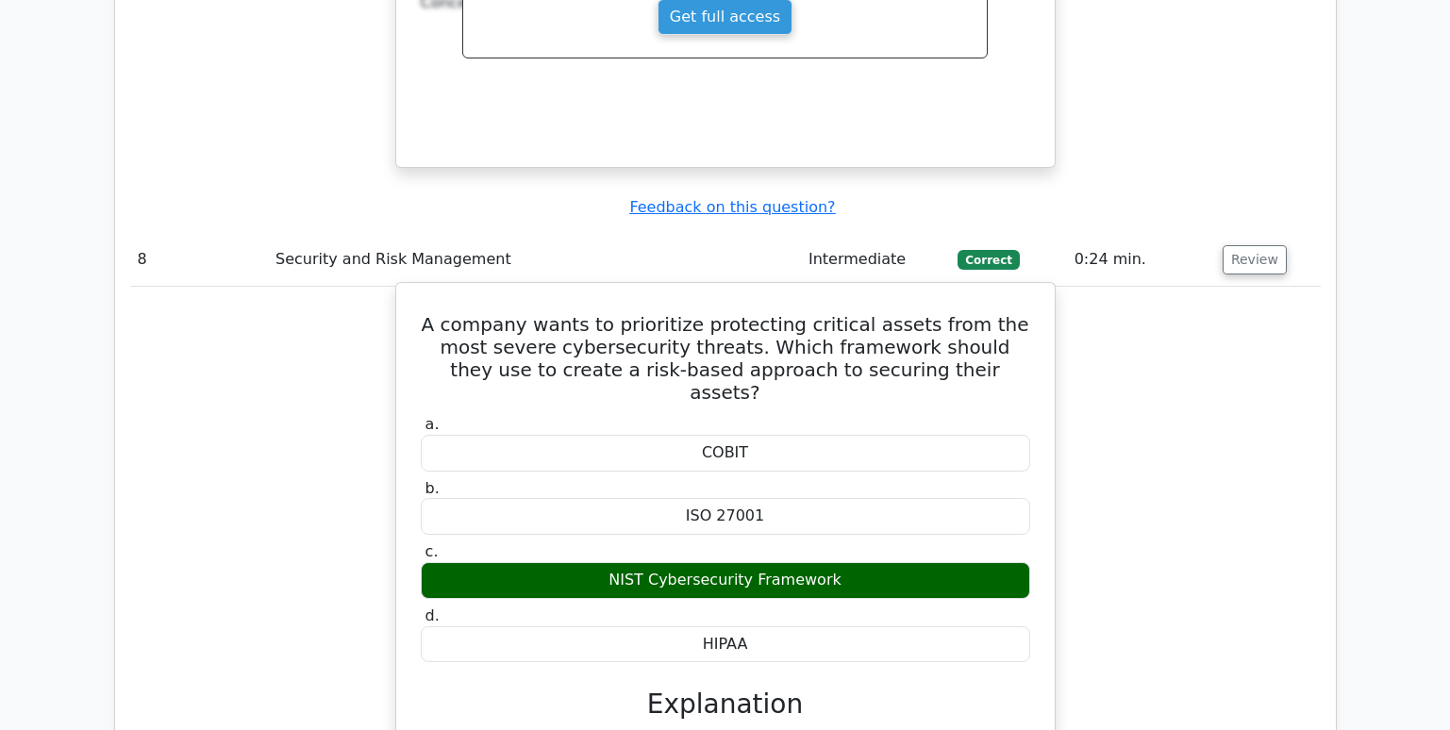
drag, startPoint x: 747, startPoint y: 402, endPoint x: 692, endPoint y: 397, distance: 54.9
click at [692, 626] on div "HIPAA" at bounding box center [725, 644] width 609 height 37
copy div "HIPAA"
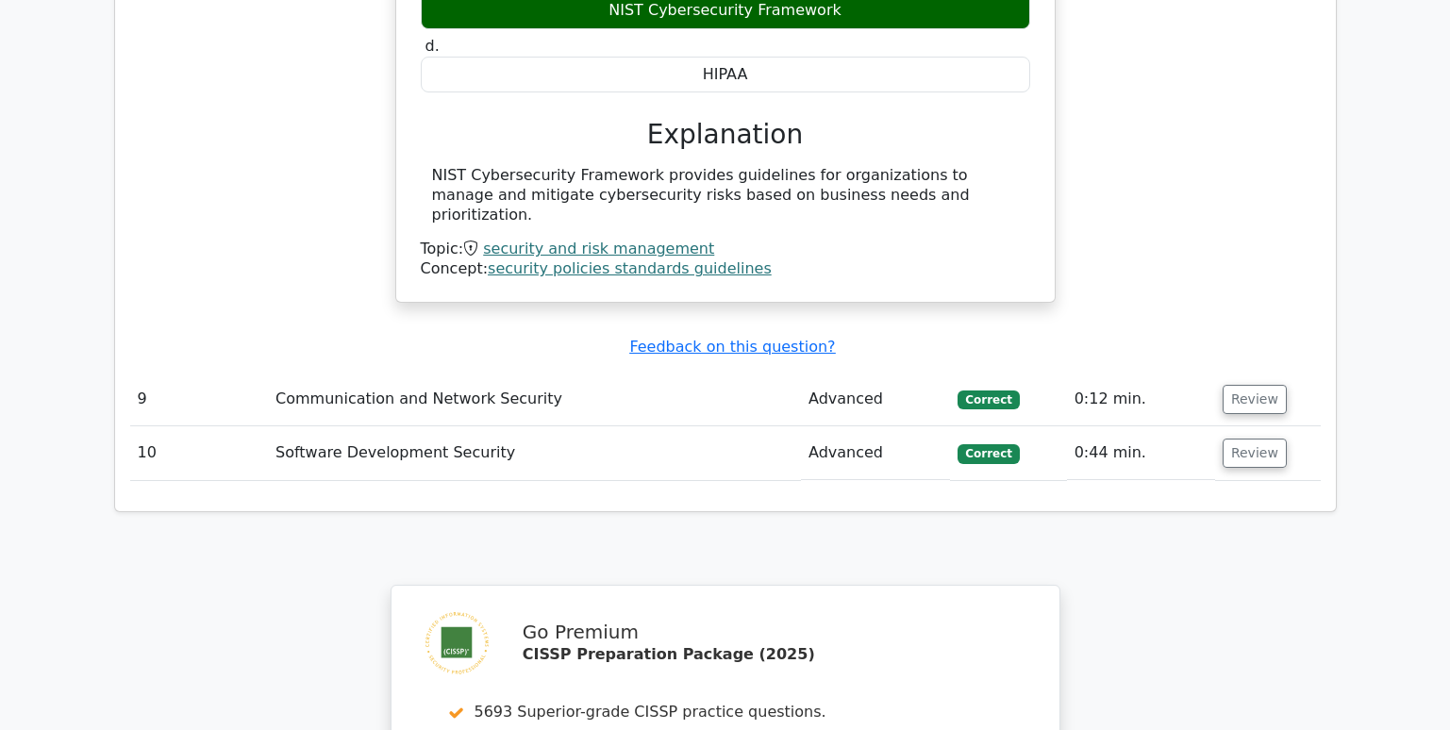
scroll to position [7453, 0]
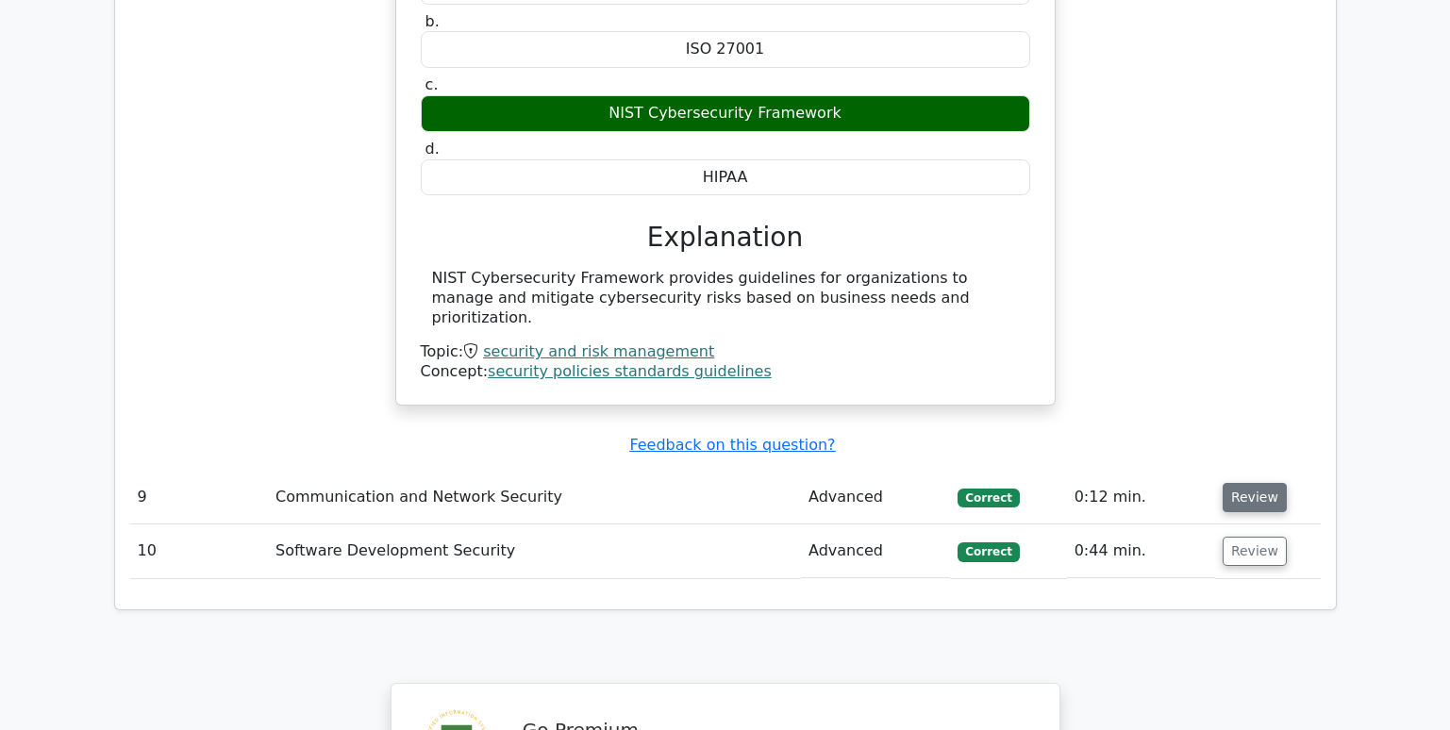
click at [1235, 483] on button "Review" at bounding box center [1255, 497] width 64 height 29
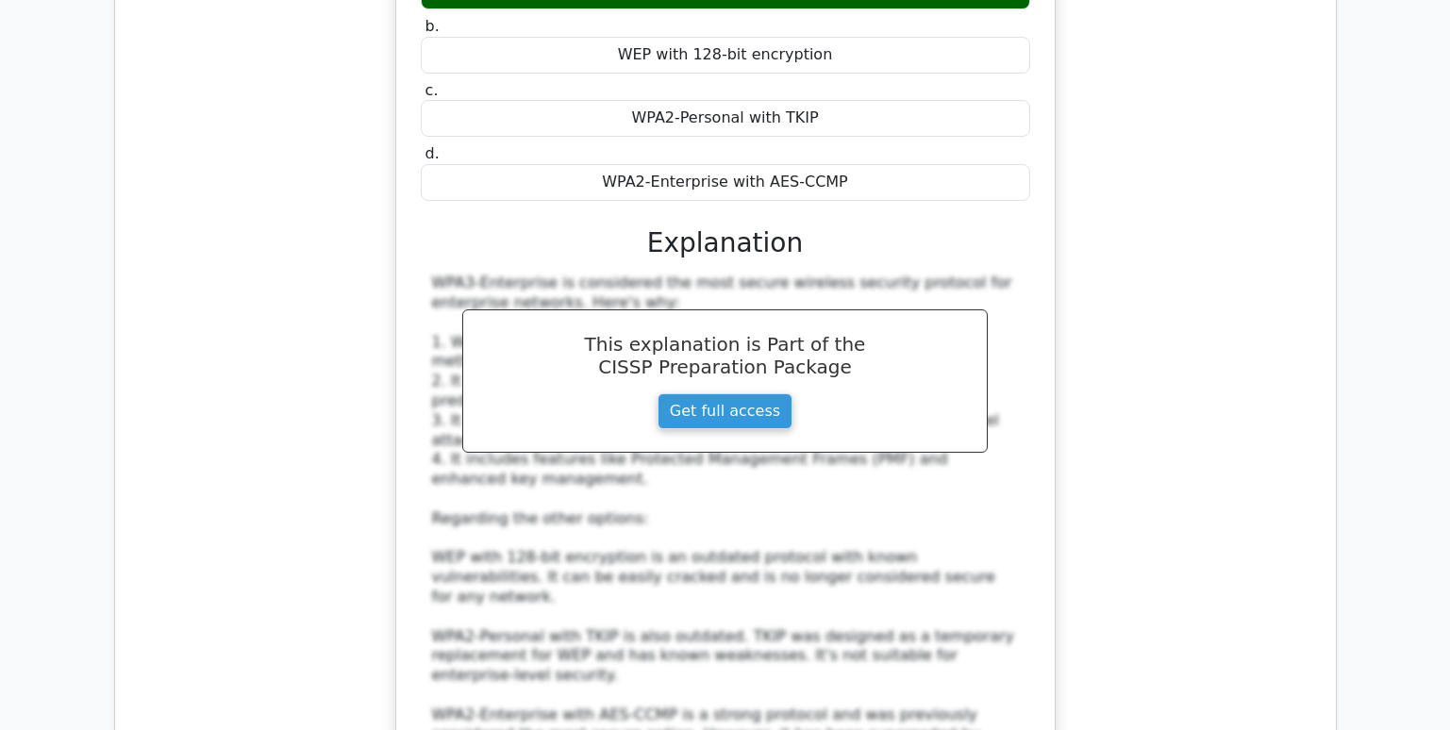
scroll to position [8113, 0]
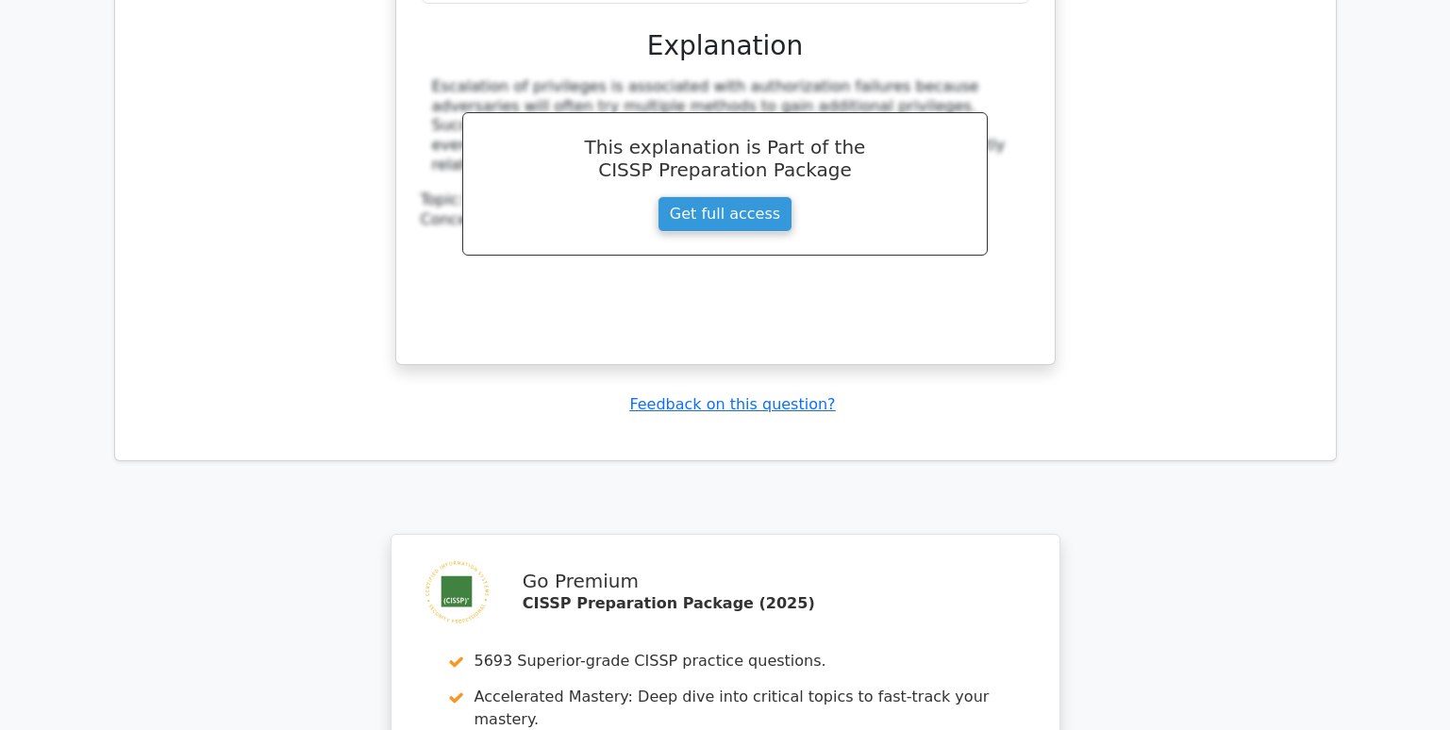
scroll to position [9684, 0]
